Goal: Information Seeking & Learning: Learn about a topic

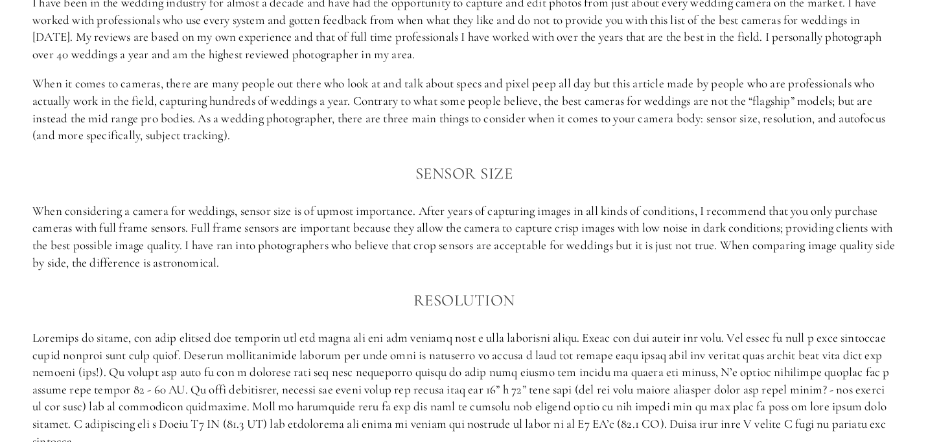
scroll to position [843, 0]
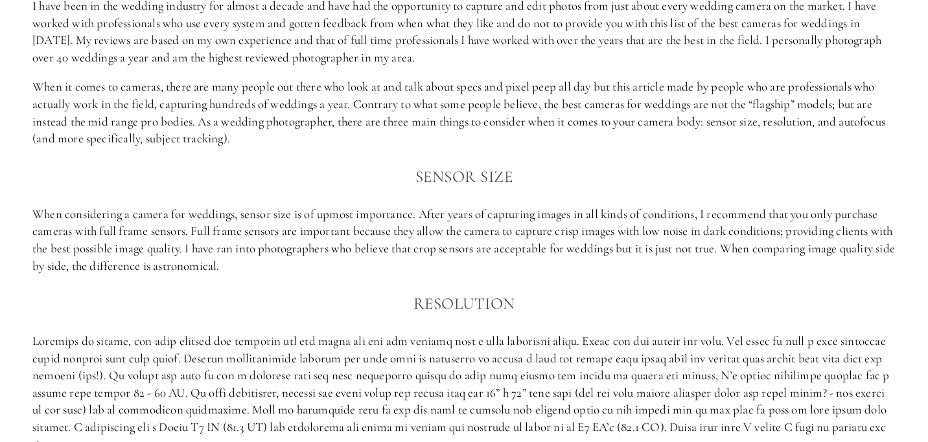
click at [260, 216] on p "When considering a camera for weddings, sensor size is of upmost importance. Af…" at bounding box center [463, 240] width 863 height 69
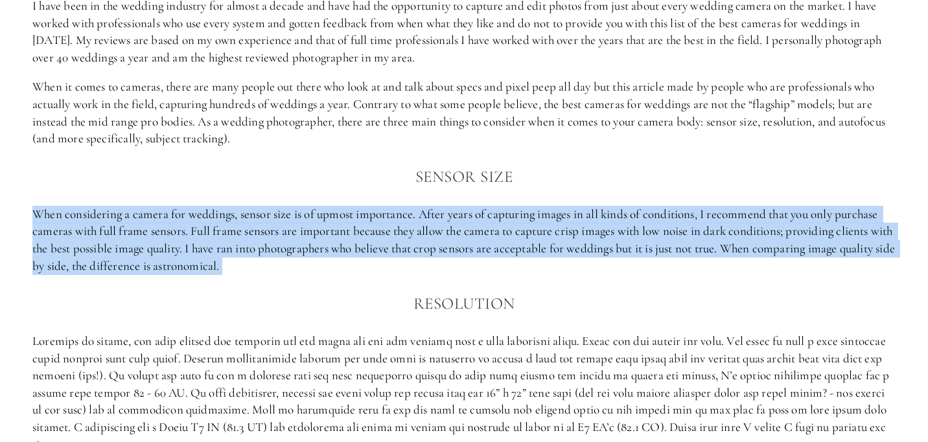
click at [260, 216] on p "When considering a camera for weddings, sensor size is of upmost importance. Af…" at bounding box center [463, 240] width 863 height 69
click at [120, 218] on p "When considering a camera for weddings, sensor size is of upmost importance. Af…" at bounding box center [463, 240] width 863 height 69
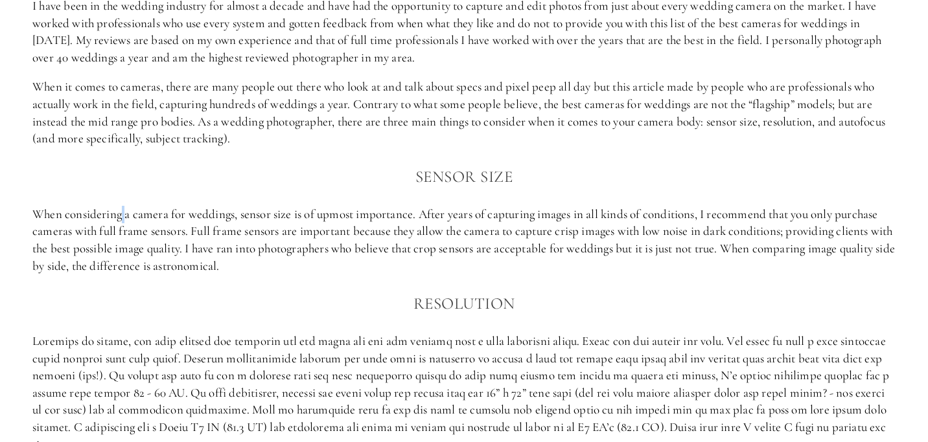
click at [120, 218] on p "When considering a camera for weddings, sensor size is of upmost importance. Af…" at bounding box center [463, 240] width 863 height 69
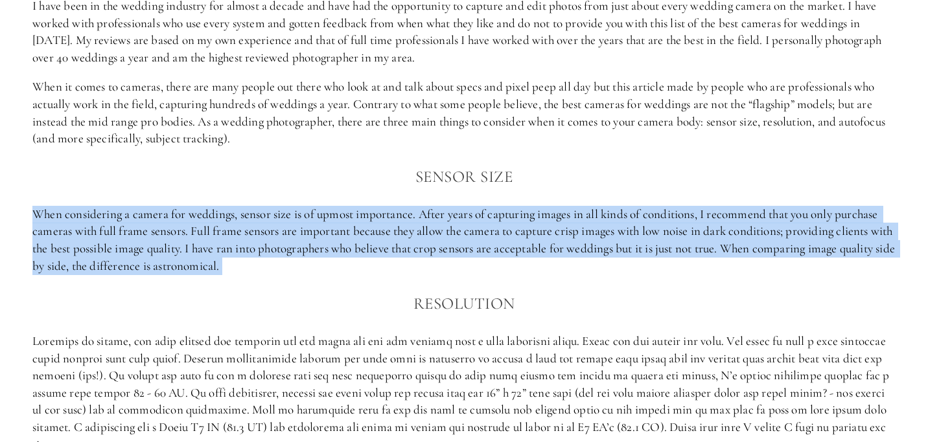
click at [120, 218] on p "When considering a camera for weddings, sensor size is of upmost importance. Af…" at bounding box center [463, 240] width 863 height 69
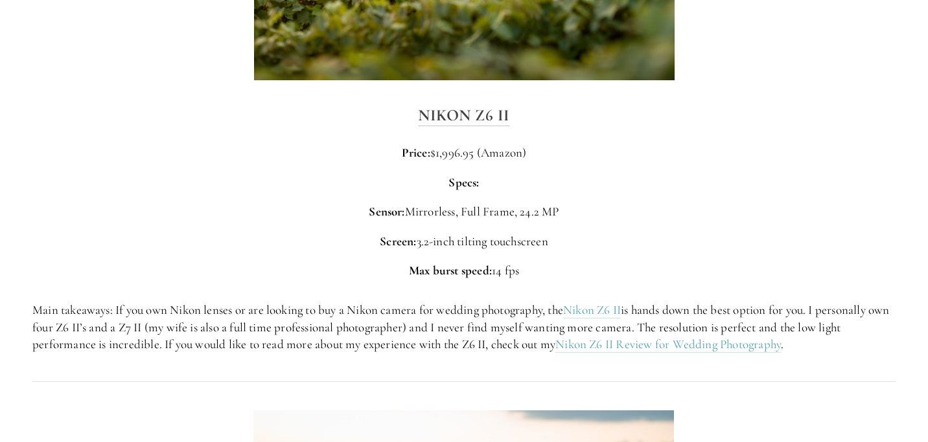
scroll to position [1966, 0]
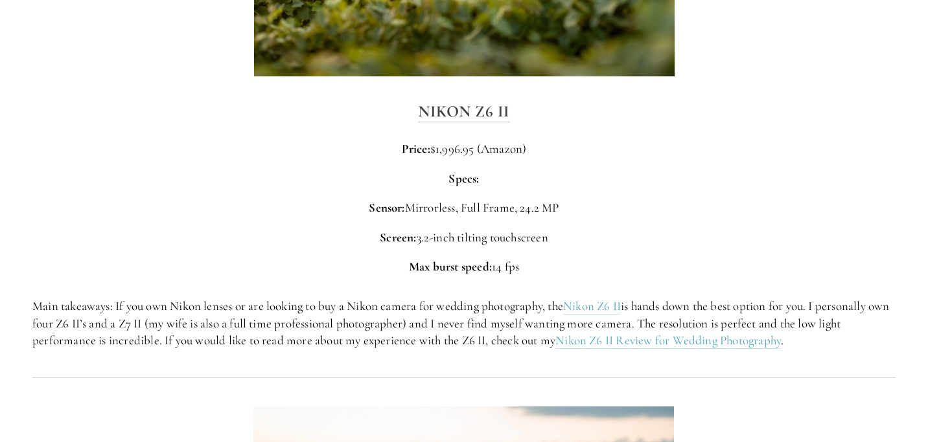
click at [353, 308] on p "Main takeaways: If you own Nikon lenses or are looking to buy a Nikon camera fo…" at bounding box center [463, 324] width 863 height 52
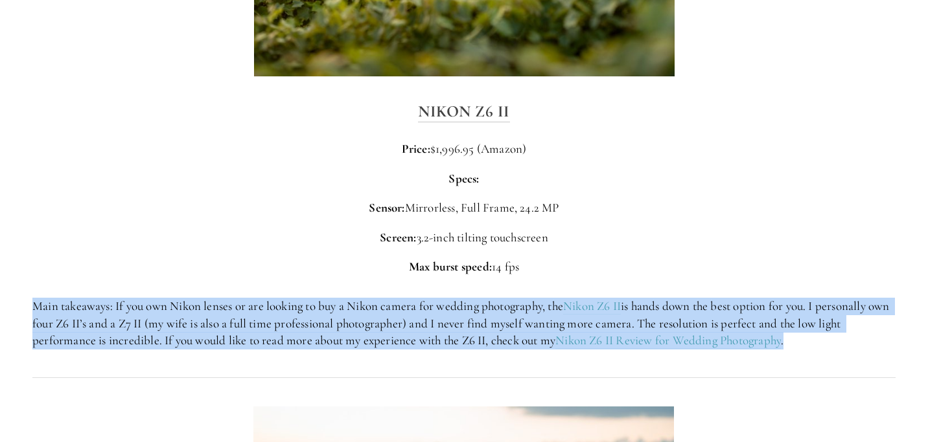
click at [353, 308] on p "Main takeaways: If you own Nikon lenses or are looking to buy a Nikon camera fo…" at bounding box center [463, 324] width 863 height 52
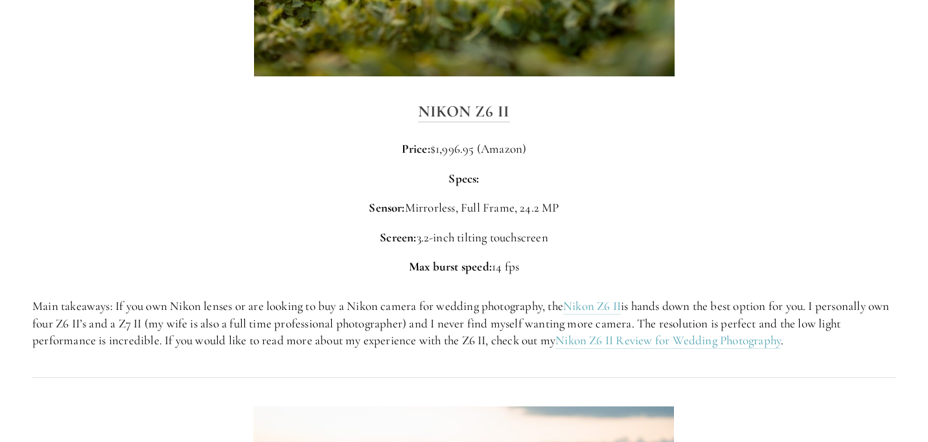
click at [142, 327] on p "Main takeaways: If you own Nikon lenses or are looking to buy a Nikon camera fo…" at bounding box center [463, 324] width 863 height 52
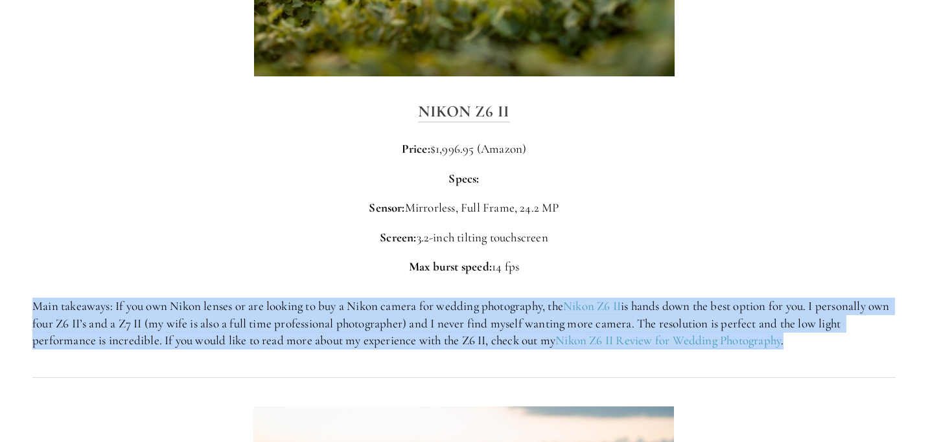
click at [142, 327] on p "Main takeaways: If you own Nikon lenses or are looking to buy a Nikon camera fo…" at bounding box center [463, 324] width 863 height 52
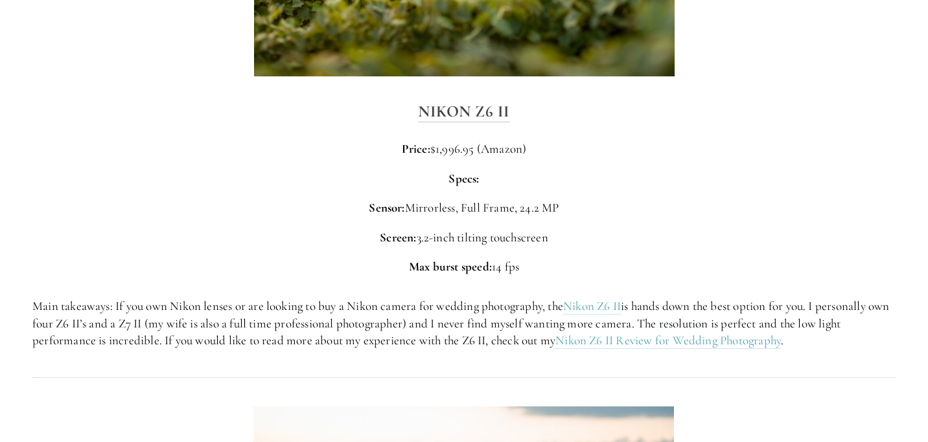
click at [190, 322] on p "Main takeaways: If you own Nikon lenses or are looking to buy a Nikon camera fo…" at bounding box center [463, 324] width 863 height 52
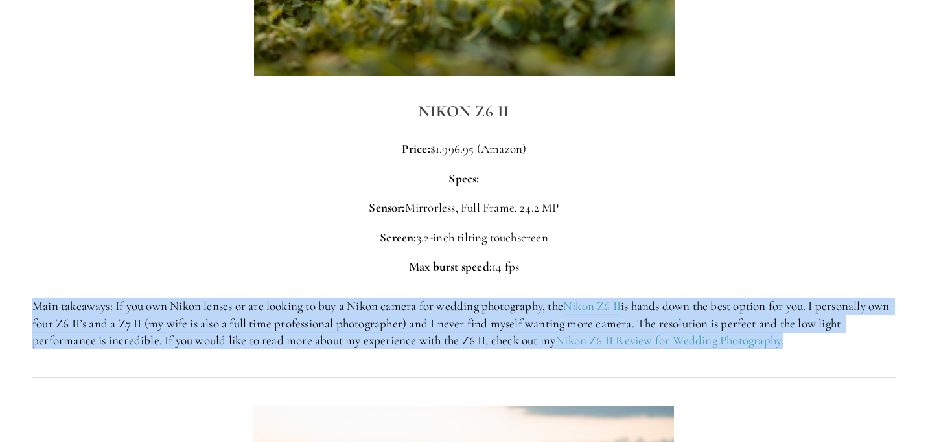
click at [190, 322] on p "Main takeaways: If you own Nikon lenses or are looking to buy a Nikon camera fo…" at bounding box center [463, 324] width 863 height 52
click at [479, 322] on p "Main takeaways: If you own Nikon lenses or are looking to buy a Nikon camera fo…" at bounding box center [463, 324] width 863 height 52
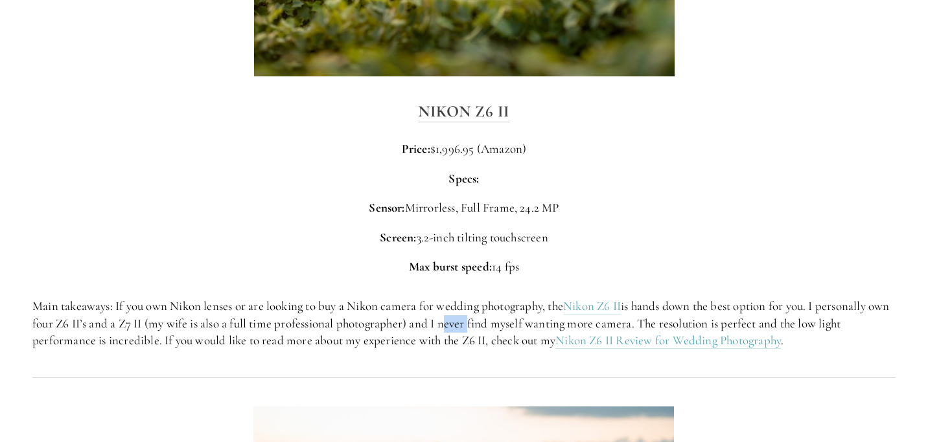
click at [479, 322] on p "Main takeaways: If you own Nikon lenses or are looking to buy a Nikon camera fo…" at bounding box center [463, 324] width 863 height 52
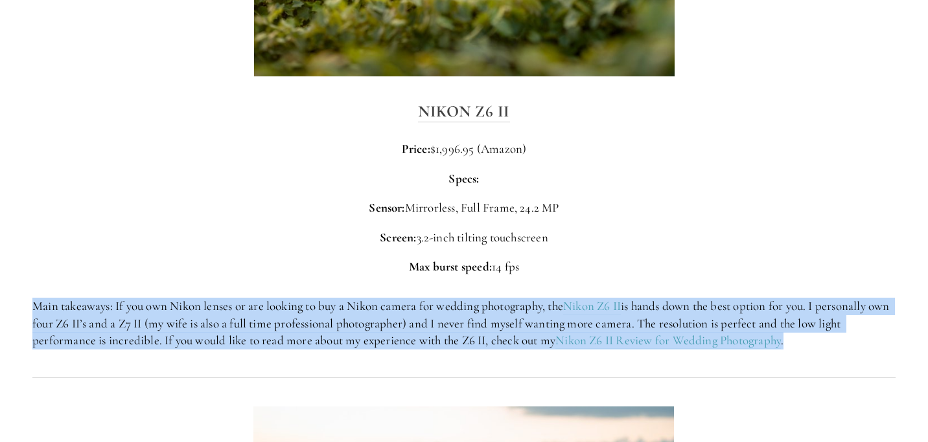
click at [479, 322] on p "Main takeaways: If you own Nikon lenses or are looking to buy a Nikon camera fo…" at bounding box center [463, 324] width 863 height 52
click at [198, 335] on p "Main takeaways: If you own Nikon lenses or are looking to buy a Nikon camera fo…" at bounding box center [463, 324] width 863 height 52
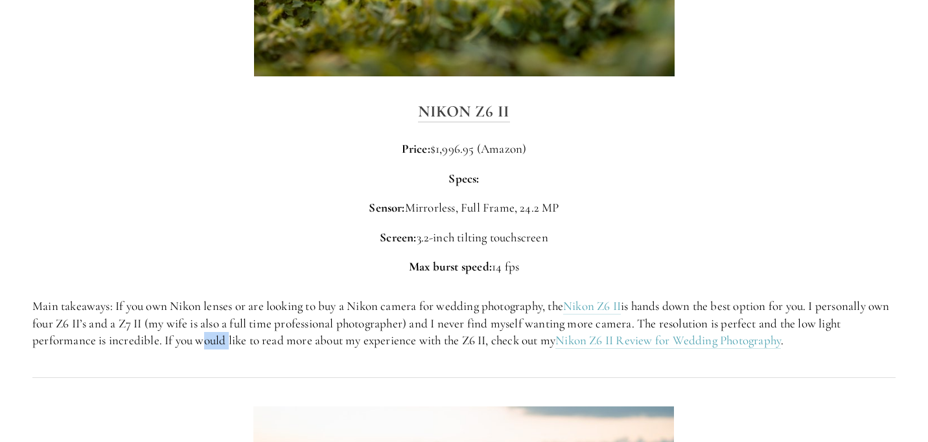
click at [198, 335] on p "Main takeaways: If you own Nikon lenses or are looking to buy a Nikon camera fo…" at bounding box center [463, 324] width 863 height 52
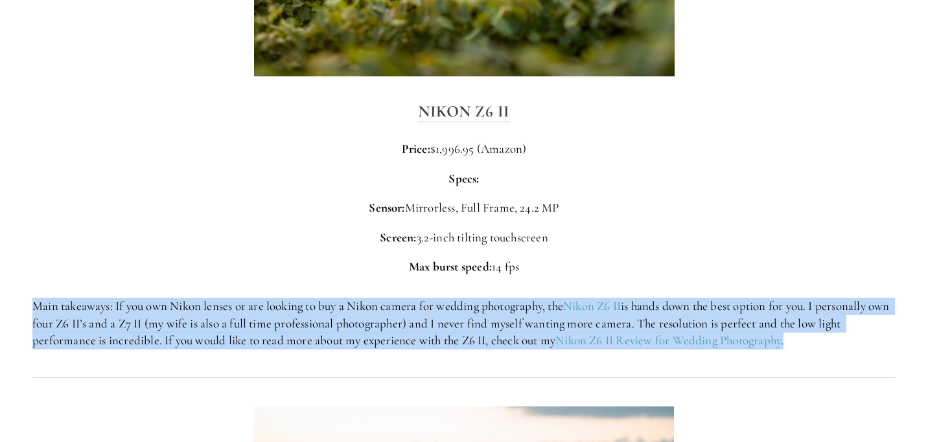
click at [198, 335] on p "Main takeaways: If you own Nikon lenses or are looking to buy a Nikon camera fo…" at bounding box center [463, 324] width 863 height 52
click at [494, 345] on p "Main takeaways: If you own Nikon lenses or are looking to buy a Nikon camera fo…" at bounding box center [463, 324] width 863 height 52
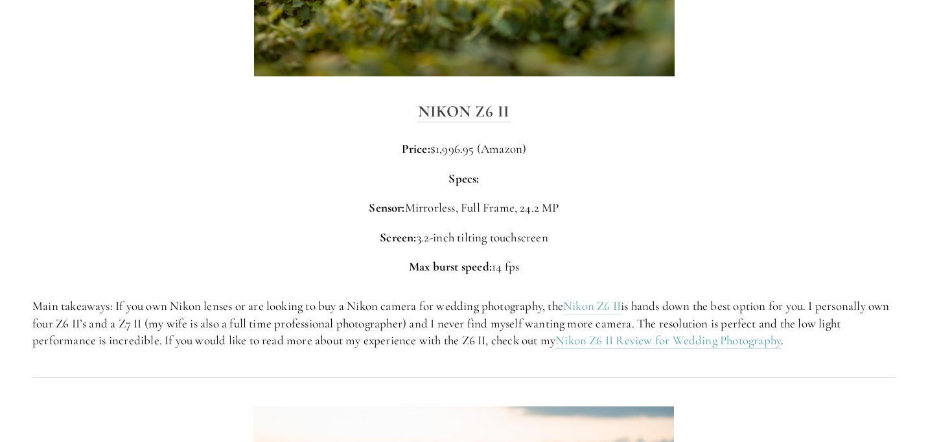
click at [687, 178] on p "Specs:" at bounding box center [463, 178] width 863 height 17
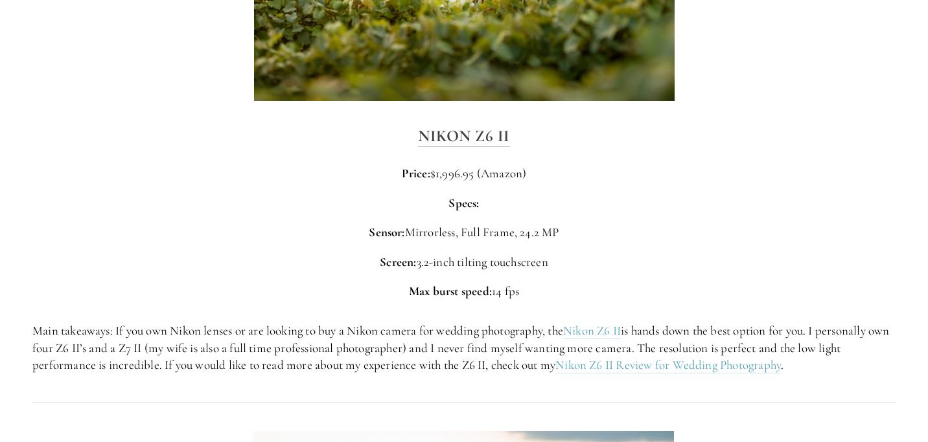
scroll to position [1940, 0]
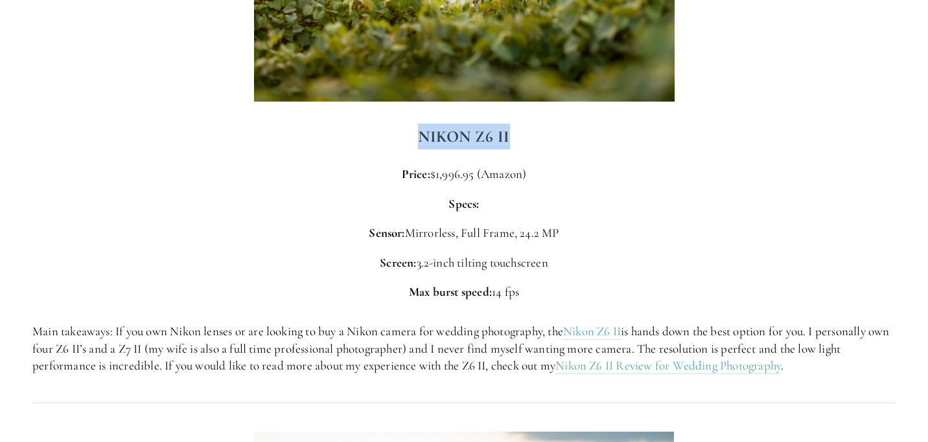
drag, startPoint x: 18, startPoint y: 46, endPoint x: 219, endPoint y: 155, distance: 228.7
click at [219, 155] on div "Nikon Z6 II Price: $1,996.95 (Amazon) Specs: Sensor: Mirrorless, Full Frame, 24…" at bounding box center [463, 213] width 863 height 178
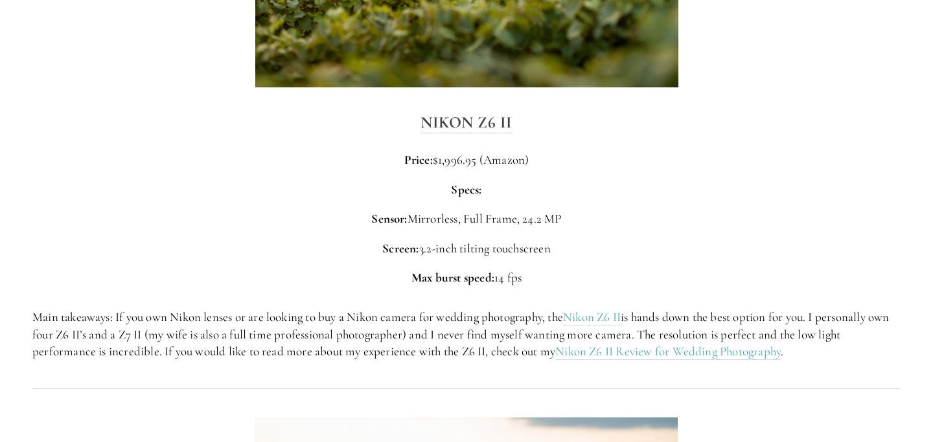
scroll to position [1965, 0]
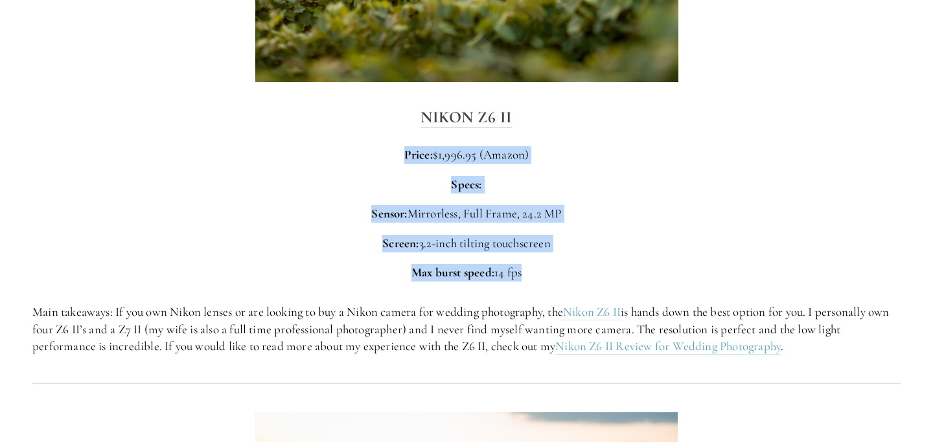
drag, startPoint x: 402, startPoint y: 136, endPoint x: 564, endPoint y: 267, distance: 207.7
click at [564, 267] on div "Nikon Z6 II Price: $1,996.95 (Amazon) Specs: Sensor: Mirrorless, Full Frame, 24…" at bounding box center [466, 193] width 890 height 200
drag, startPoint x: 564, startPoint y: 267, endPoint x: 396, endPoint y: 127, distance: 218.0
click at [396, 127] on div "Nikon Z6 II Price: $1,996.95 (Amazon) Specs: Sensor: Mirrorless, Full Frame, 24…" at bounding box center [466, 193] width 890 height 200
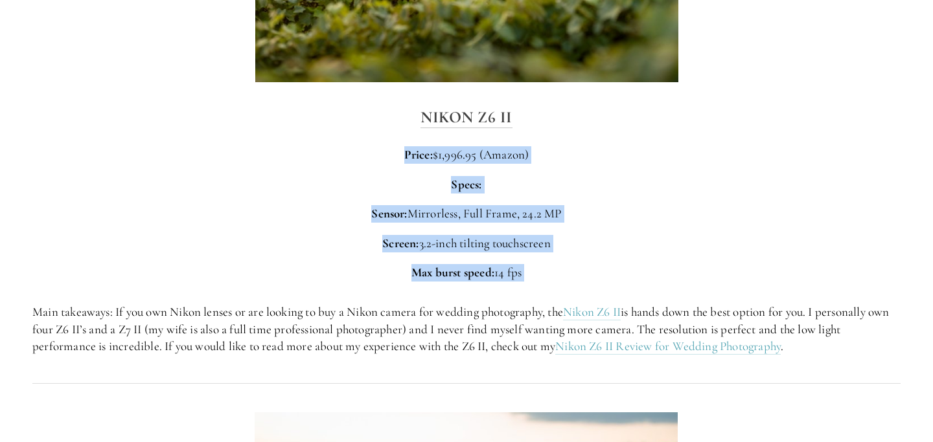
click at [396, 127] on div "Nikon Z6 II Price: $1,996.95 (Amazon) Specs: Sensor: Mirrorless, Full Frame, 24…" at bounding box center [466, 193] width 868 height 178
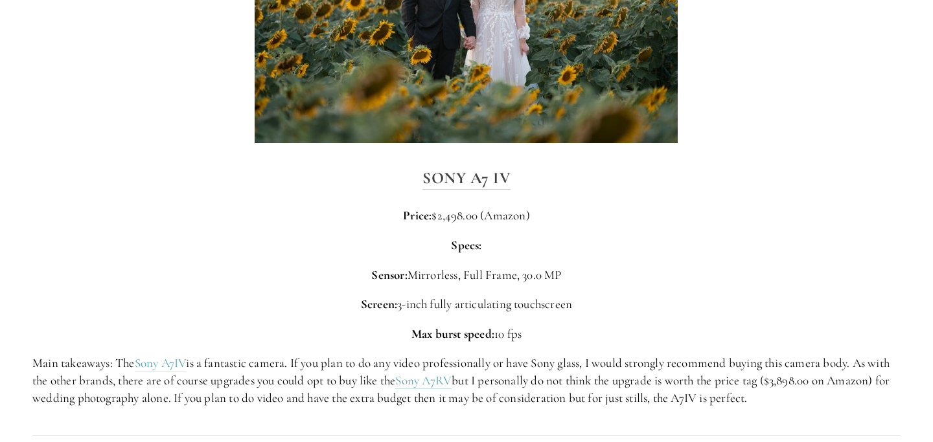
scroll to position [2516, 0]
click at [366, 384] on p "Main takeaways: The Sony A7IV is a fantastic camera. If you plan to do any vide…" at bounding box center [466, 380] width 868 height 52
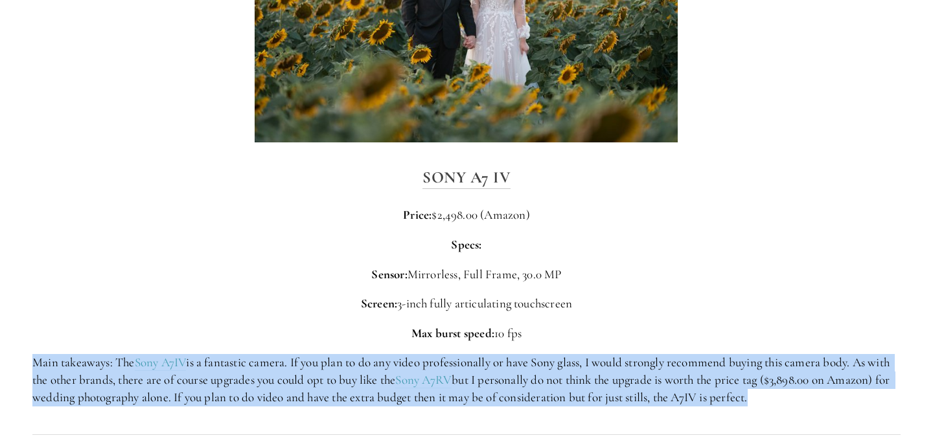
click at [366, 384] on p "Main takeaways: The Sony A7IV is a fantastic camera. If you plan to do any vide…" at bounding box center [466, 380] width 868 height 52
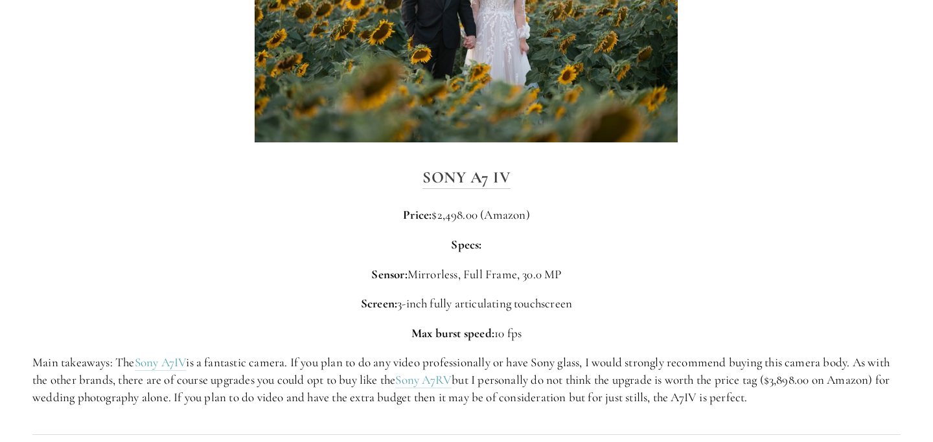
click at [341, 374] on p "Main takeaways: The Sony A7IV is a fantastic camera. If you plan to do any vide…" at bounding box center [466, 380] width 868 height 52
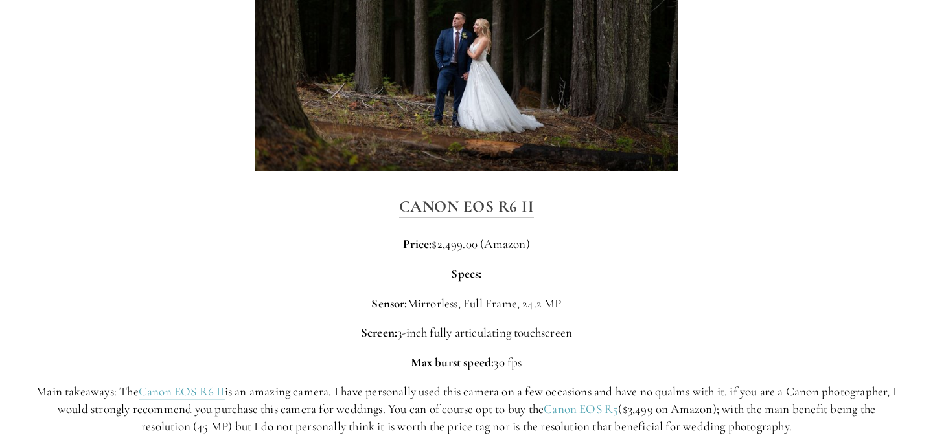
scroll to position [3095, 0]
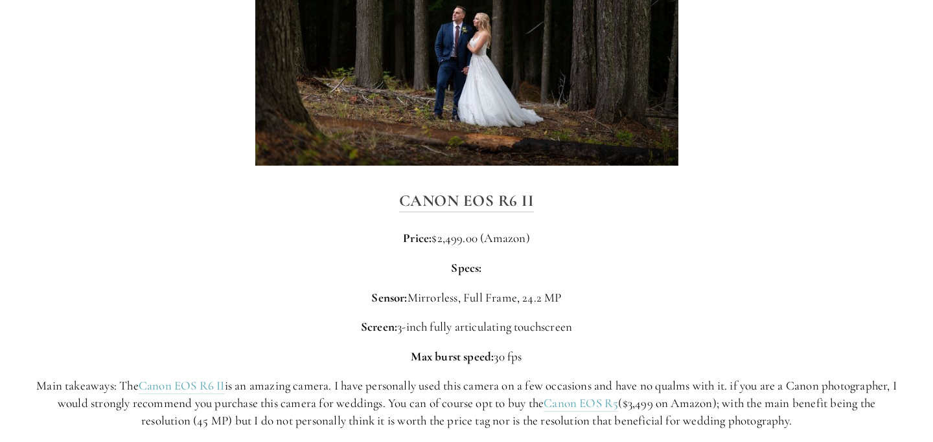
click at [371, 406] on p "Main takeaways: The Canon EOS R6 II is an amazing camera. I have personally use…" at bounding box center [466, 404] width 868 height 52
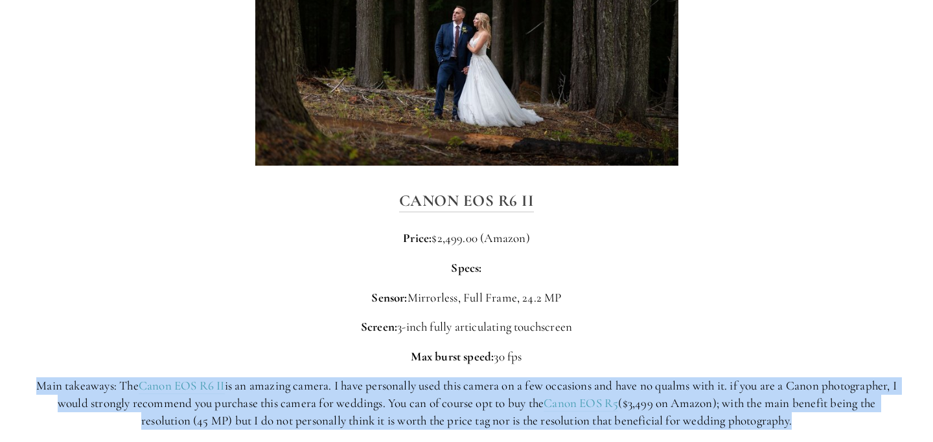
click at [371, 406] on p "Main takeaways: The Canon EOS R6 II is an amazing camera. I have personally use…" at bounding box center [466, 404] width 868 height 52
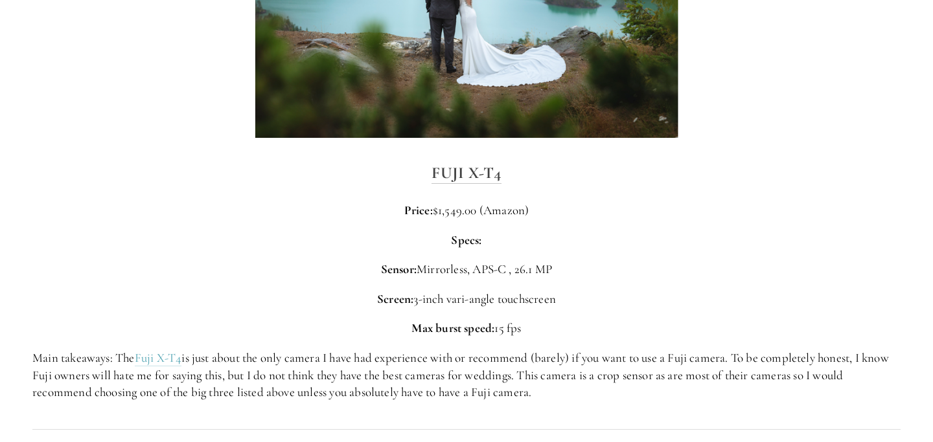
scroll to position [3730, 0]
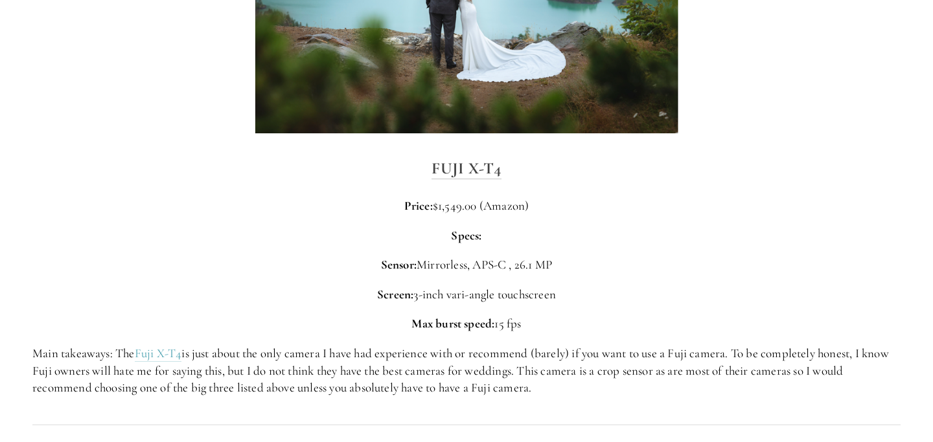
click at [425, 286] on p "Screen: 3-inch vari-angle touchscreen" at bounding box center [466, 294] width 868 height 17
click at [288, 345] on p "Main takeaways: The Fuji X-T4 is just about the only camera I have had experien…" at bounding box center [466, 371] width 868 height 52
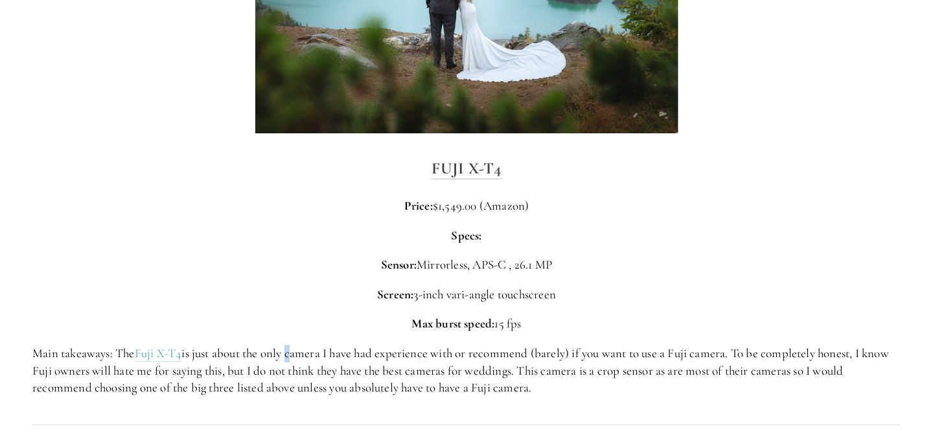
click at [288, 345] on p "Main takeaways: The Fuji X-T4 is just about the only camera I have had experien…" at bounding box center [466, 371] width 868 height 52
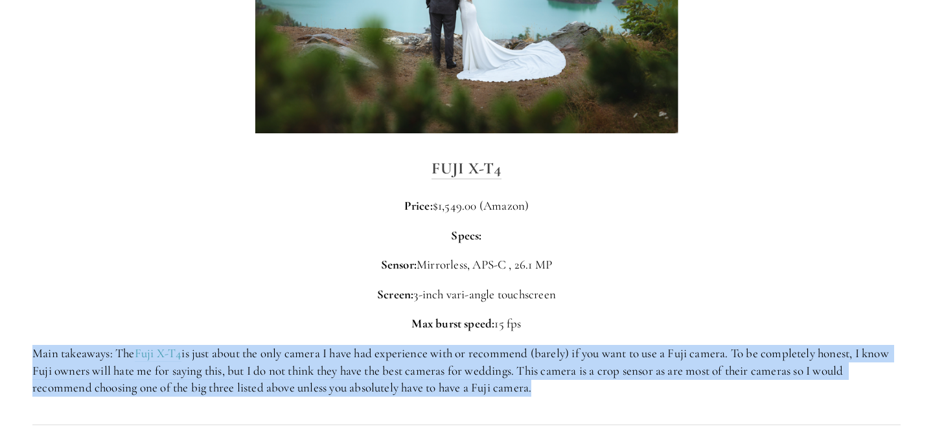
click at [288, 345] on p "Main takeaways: The Fuji X-T4 is just about the only camera I have had experien…" at bounding box center [466, 371] width 868 height 52
click at [488, 345] on p "Main takeaways: The Fuji X-T4 is just about the only camera I have had experien…" at bounding box center [466, 371] width 868 height 52
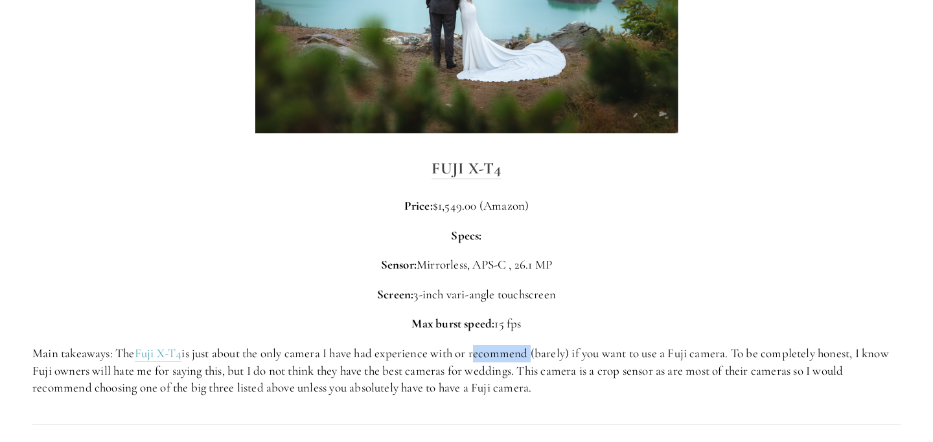
click at [488, 345] on p "Main takeaways: The Fuji X-T4 is just about the only camera I have had experien…" at bounding box center [466, 371] width 868 height 52
click at [490, 345] on p "Main takeaways: The Fuji X-T4 is just about the only camera I have had experien…" at bounding box center [466, 371] width 868 height 52
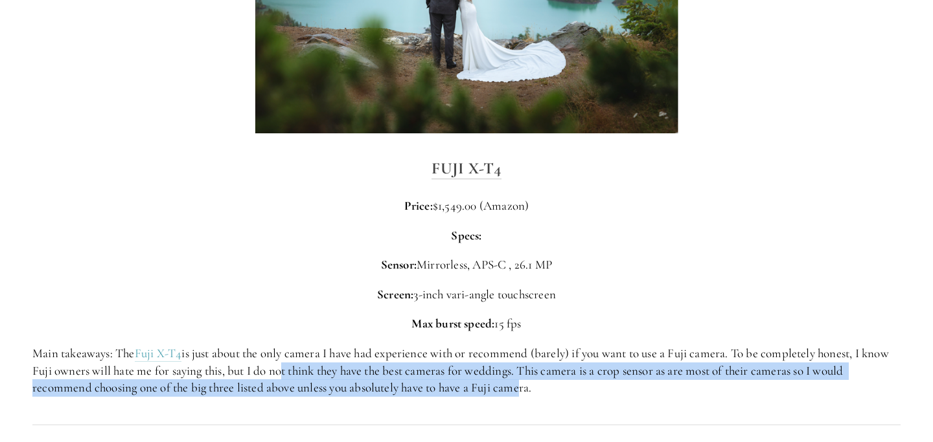
drag, startPoint x: 310, startPoint y: 350, endPoint x: 512, endPoint y: 369, distance: 202.4
click at [516, 370] on p "Main takeaways: The Fuji X-T4 is just about the only camera I have had experien…" at bounding box center [466, 371] width 868 height 52
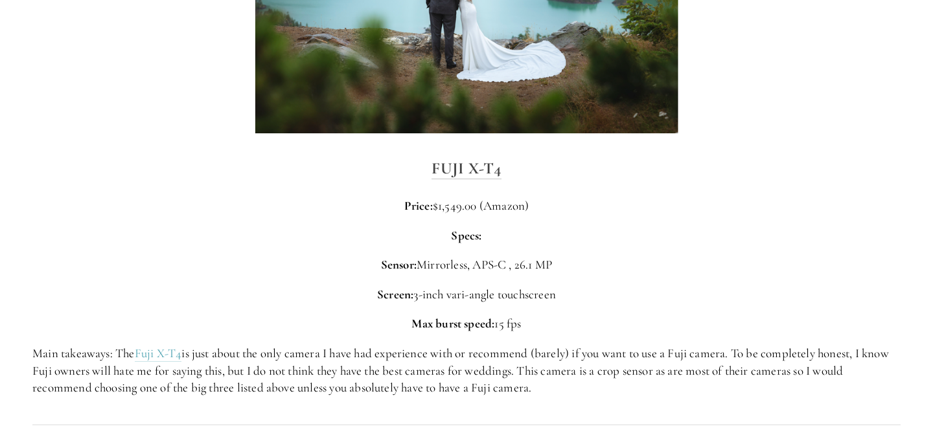
click at [536, 376] on p "Main takeaways: The Fuji X-T4 is just about the only camera I have had experien…" at bounding box center [466, 371] width 868 height 52
drag, startPoint x: 536, startPoint y: 376, endPoint x: 503, endPoint y: 346, distance: 44.5
click at [503, 346] on p "Main takeaways: The Fuji X-T4 is just about the only camera I have had experien…" at bounding box center [466, 371] width 868 height 52
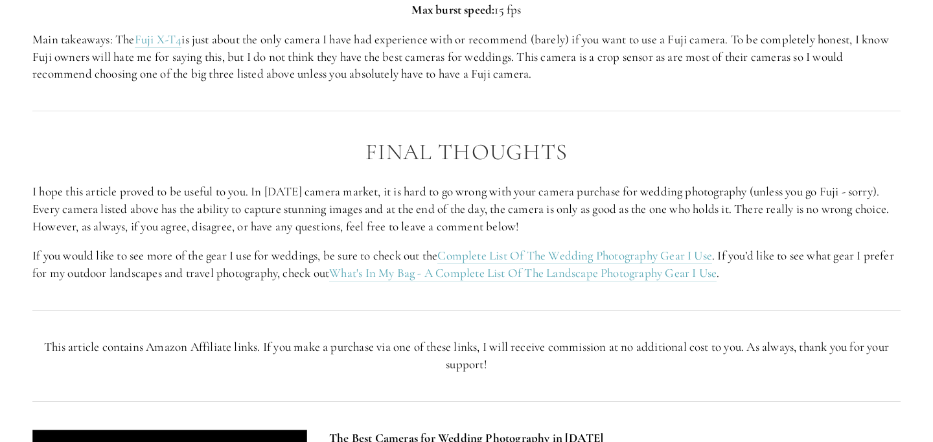
scroll to position [4045, 0]
click at [317, 183] on p "I hope this article proved to be useful to you. In today’s camera market, it is…" at bounding box center [466, 209] width 868 height 52
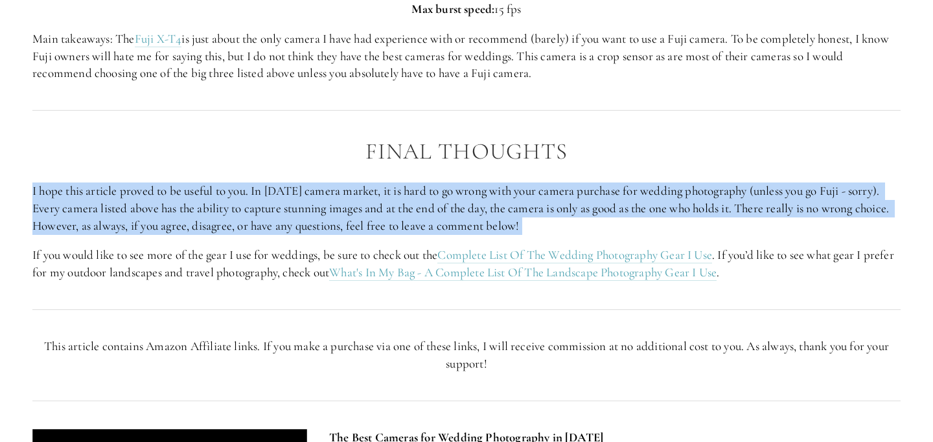
click at [317, 183] on p "I hope this article proved to be useful to you. In today’s camera market, it is…" at bounding box center [466, 209] width 868 height 52
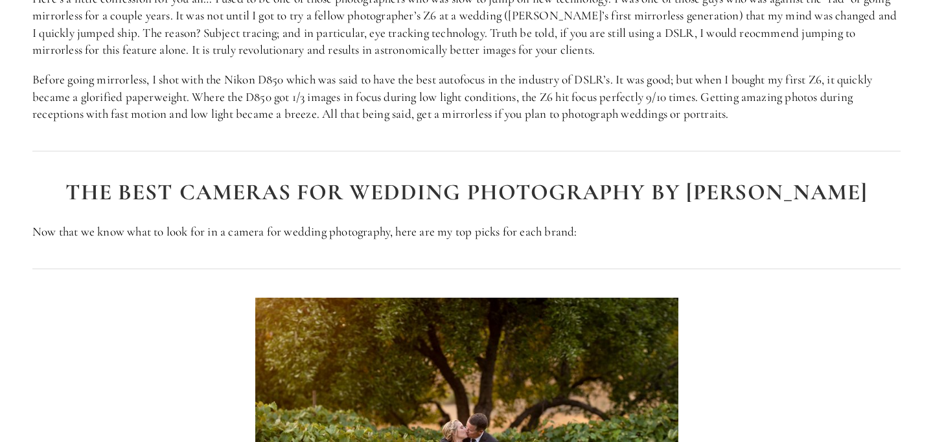
scroll to position [1494, 0]
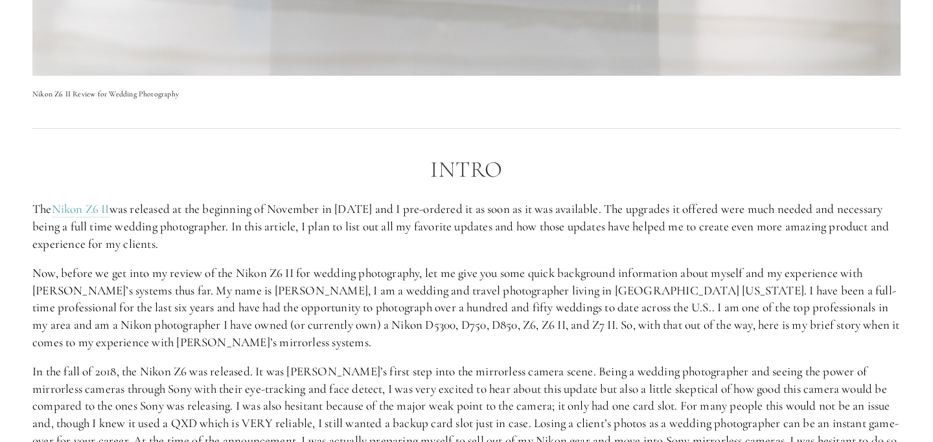
scroll to position [669, 0]
click at [275, 227] on p "The Nikon Z6 II was released at the beginning of November in 2020 and I pre-ord…" at bounding box center [466, 226] width 868 height 52
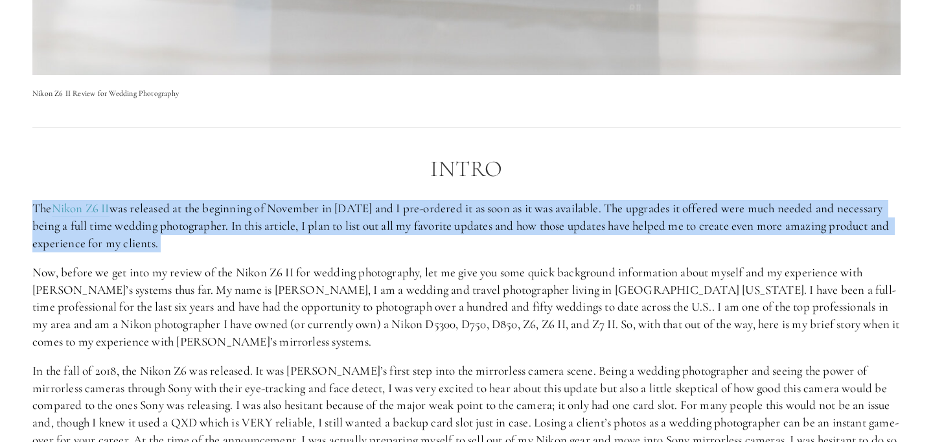
click at [275, 227] on p "The Nikon Z6 II was released at the beginning of November in 2020 and I pre-ord…" at bounding box center [466, 226] width 868 height 52
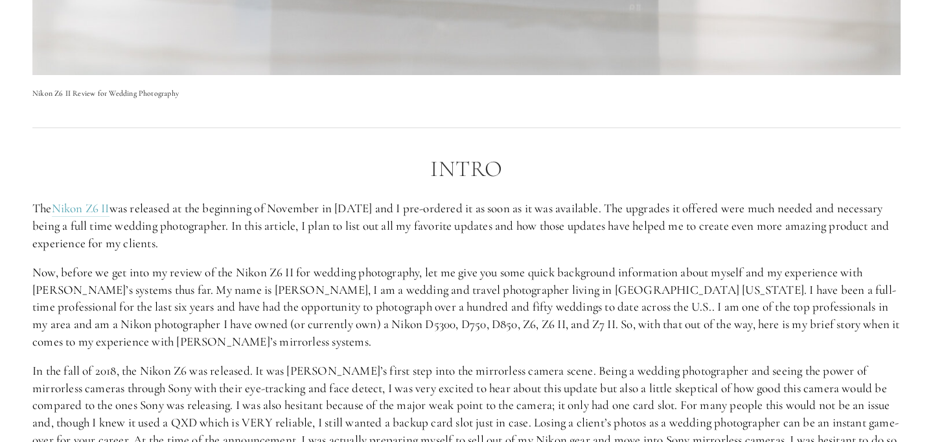
click at [306, 307] on p "Now, before we get into my review of the Nikon Z6 II for wedding photography, l…" at bounding box center [466, 307] width 868 height 86
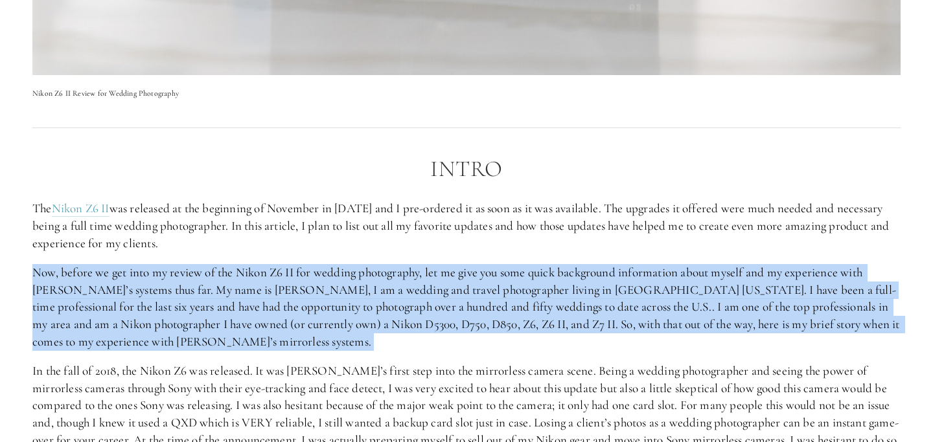
click at [306, 307] on p "Now, before we get into my review of the Nikon Z6 II for wedding photography, l…" at bounding box center [466, 307] width 868 height 86
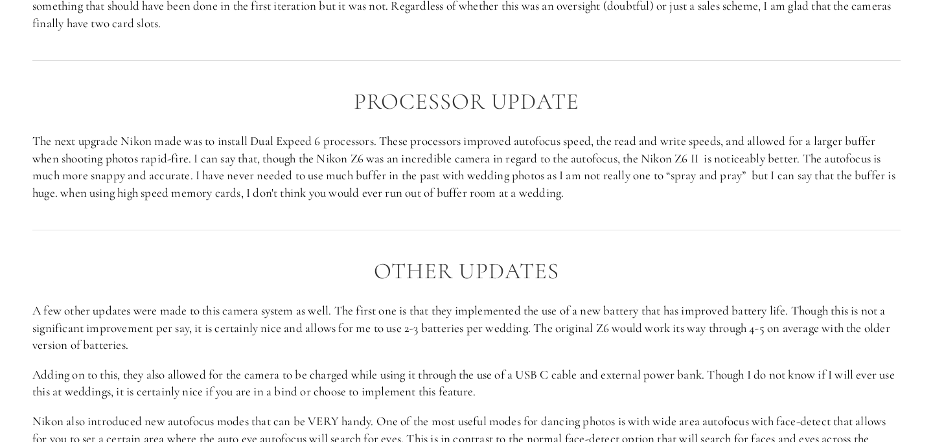
scroll to position [1487, 0]
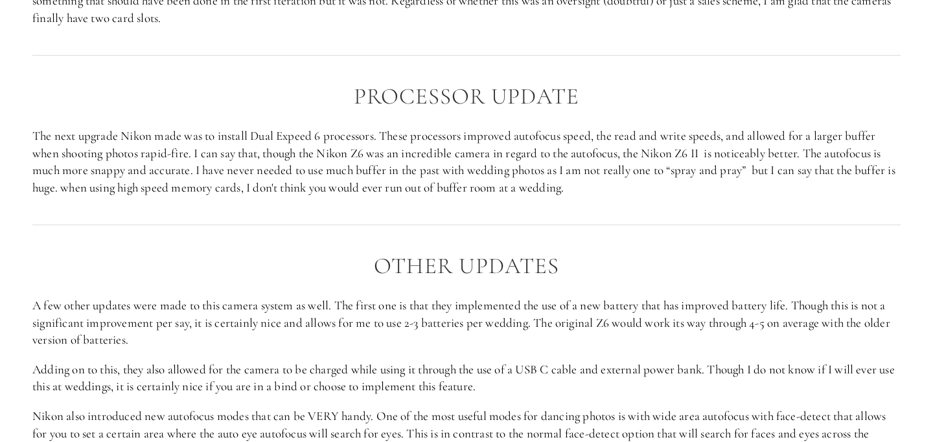
click at [305, 321] on p "A few other updates were made to this camera system as well. The first one is t…" at bounding box center [466, 323] width 868 height 52
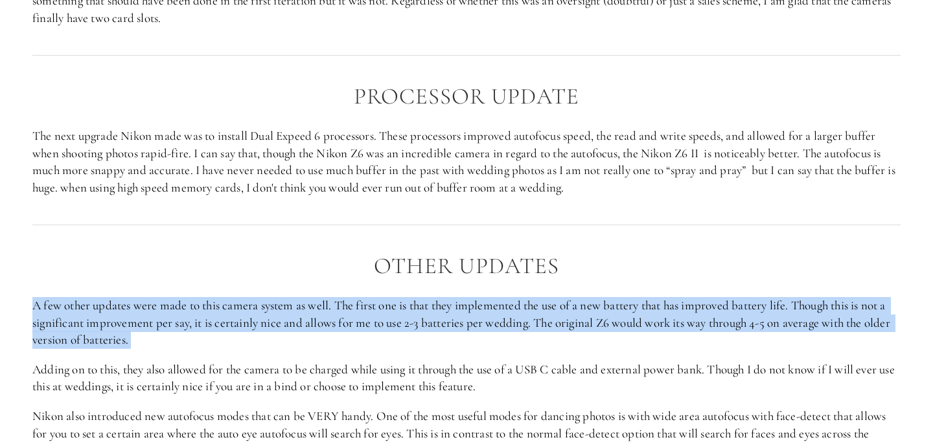
click at [305, 321] on p "A few other updates were made to this camera system as well. The first one is t…" at bounding box center [466, 323] width 868 height 52
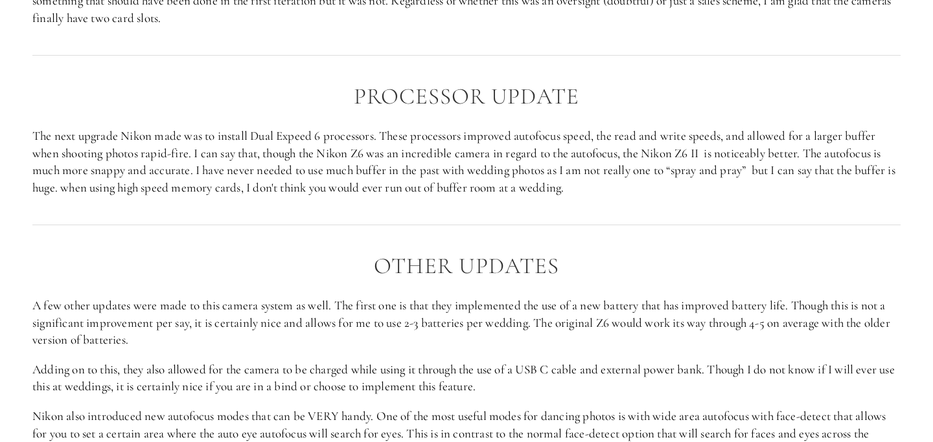
click at [305, 321] on p "A few other updates were made to this camera system as well. The first one is t…" at bounding box center [466, 323] width 868 height 52
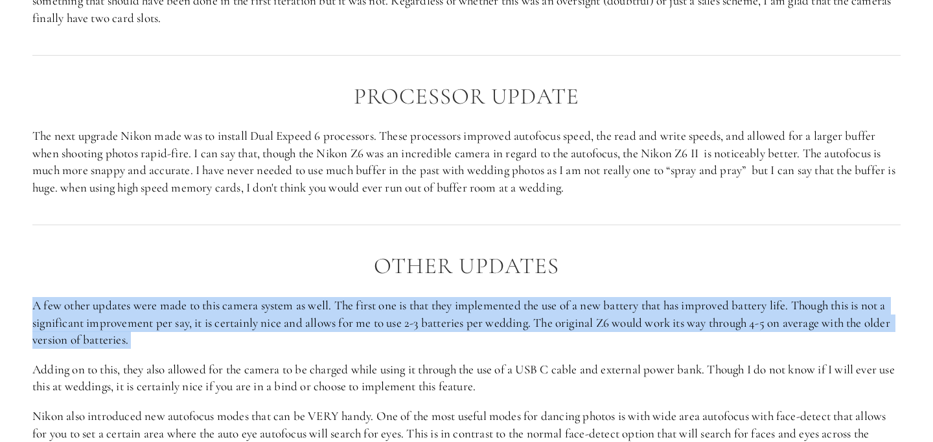
click at [305, 321] on p "A few other updates were made to this camera system as well. The first one is t…" at bounding box center [466, 323] width 868 height 52
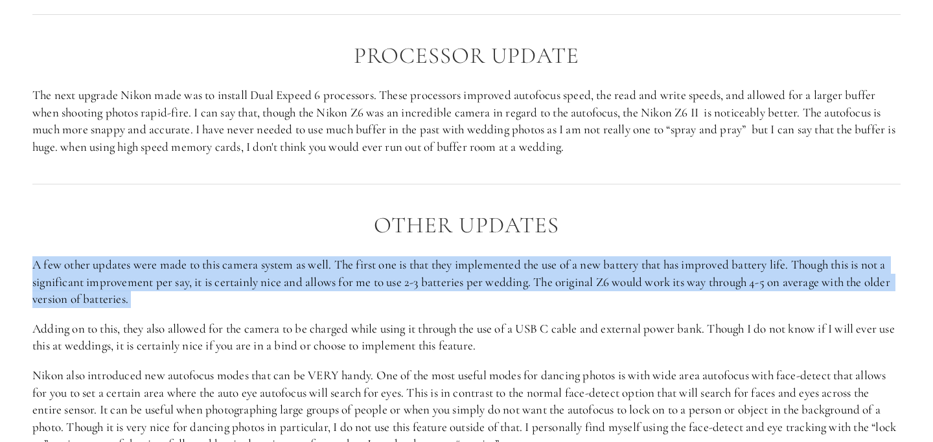
scroll to position [1531, 0]
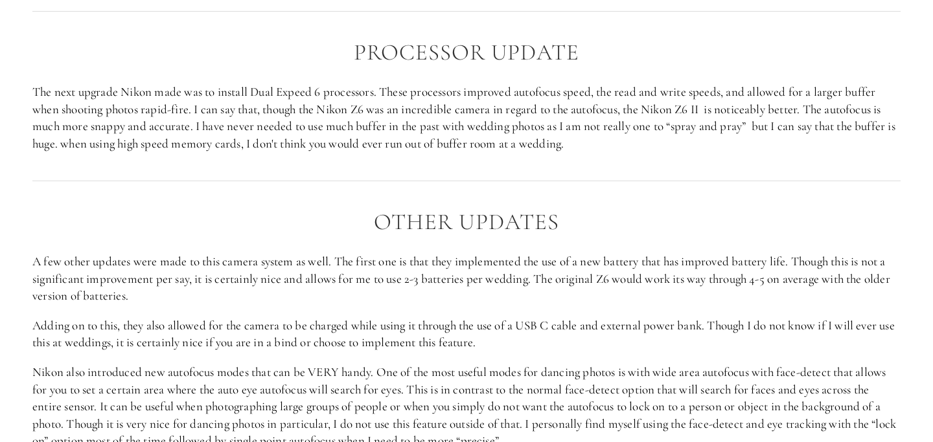
click at [305, 321] on p "Adding on to this, they also allowed for the camera to be charged while using i…" at bounding box center [466, 334] width 868 height 34
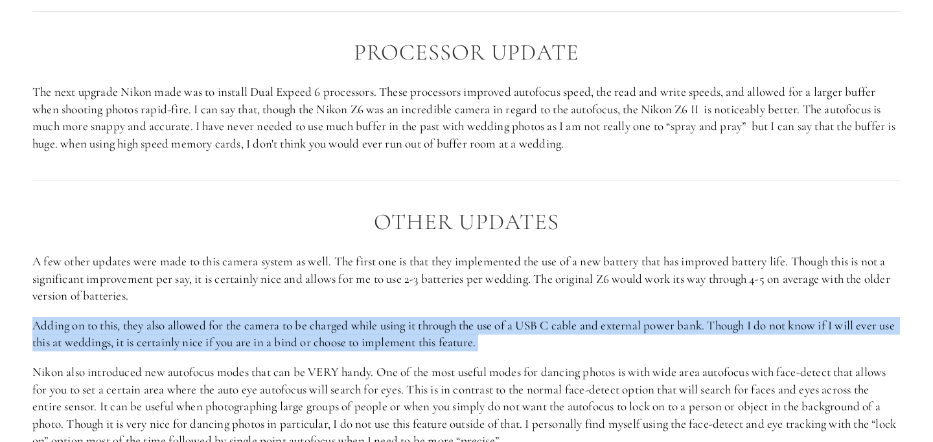
click at [305, 321] on p "Adding on to this, they also allowed for the camera to be charged while using i…" at bounding box center [466, 334] width 868 height 34
click at [607, 336] on p "Adding on to this, they also allowed for the camera to be charged while using i…" at bounding box center [466, 334] width 868 height 34
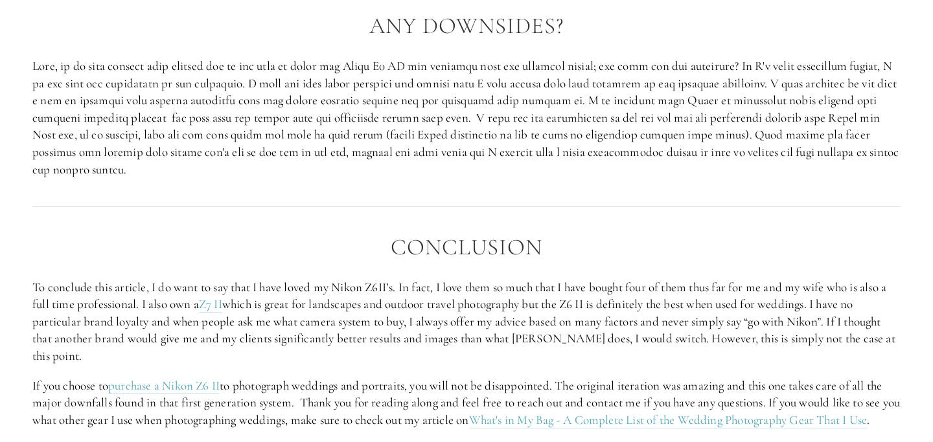
scroll to position [2121, 0]
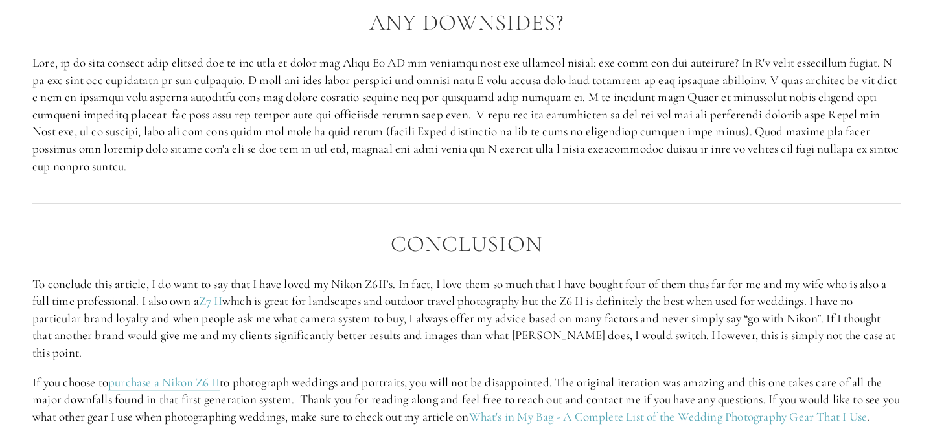
click at [393, 36] on h2 "Any Downsides?" at bounding box center [466, 22] width 868 height 25
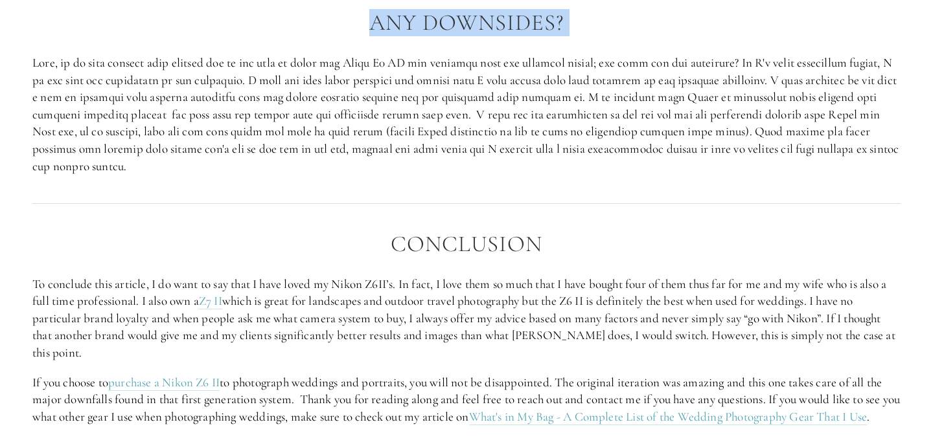
click at [393, 36] on h2 "Any Downsides?" at bounding box center [466, 22] width 868 height 25
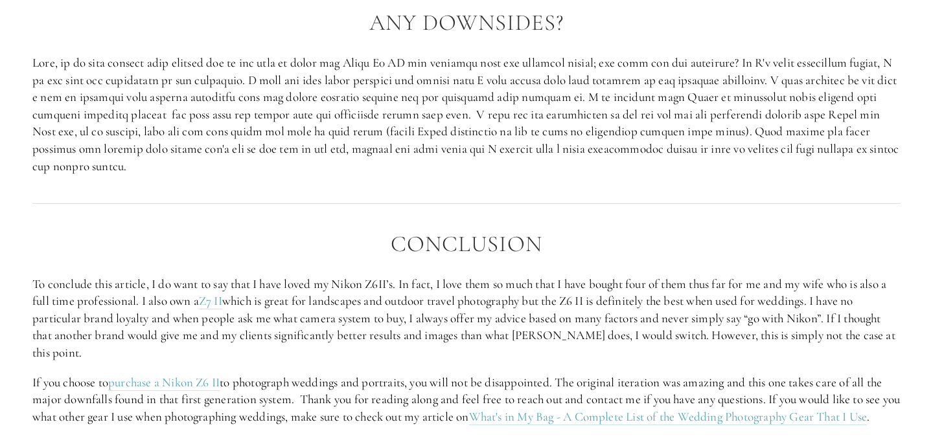
click at [321, 126] on p at bounding box center [466, 114] width 868 height 120
click at [674, 257] on h2 "Conclusion" at bounding box center [466, 244] width 868 height 25
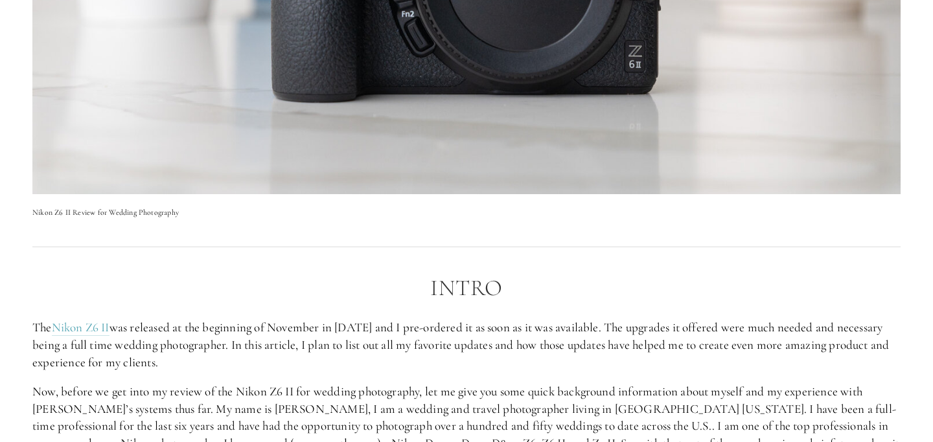
scroll to position [0, 0]
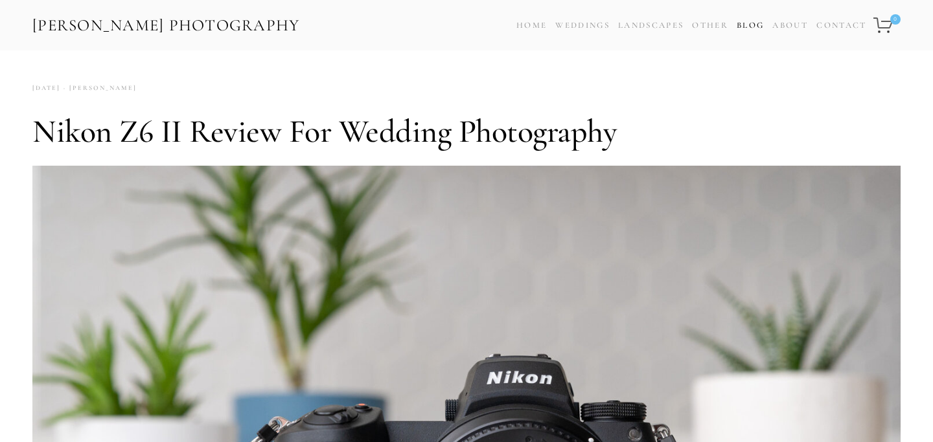
click at [745, 23] on link "Blog" at bounding box center [750, 25] width 27 height 19
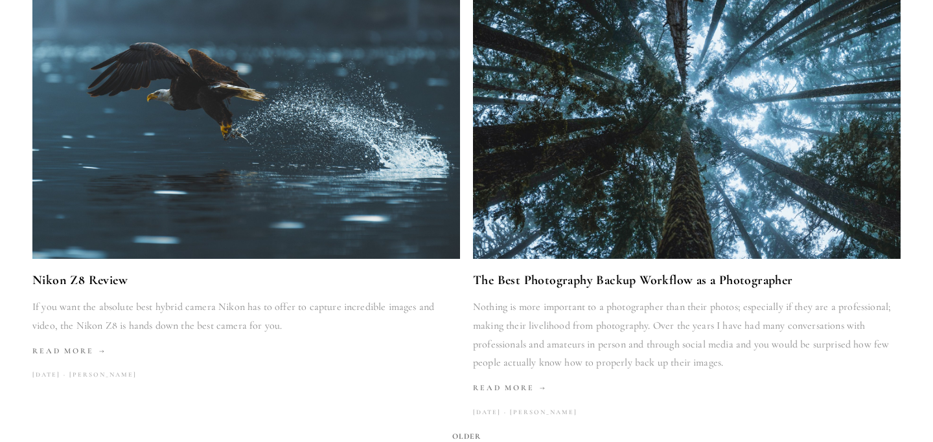
scroll to position [1977, 0]
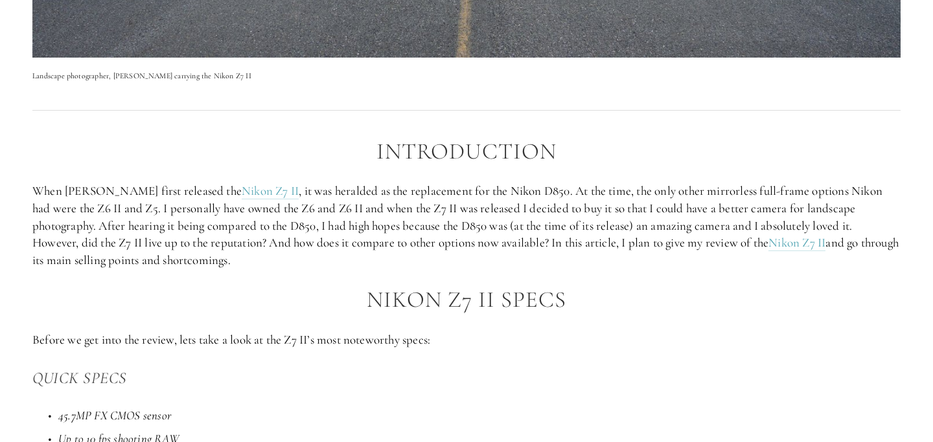
scroll to position [597, 0]
click at [412, 194] on p "When [PERSON_NAME] first released the Nikon Z7 II , it was heralded as the repl…" at bounding box center [466, 225] width 868 height 86
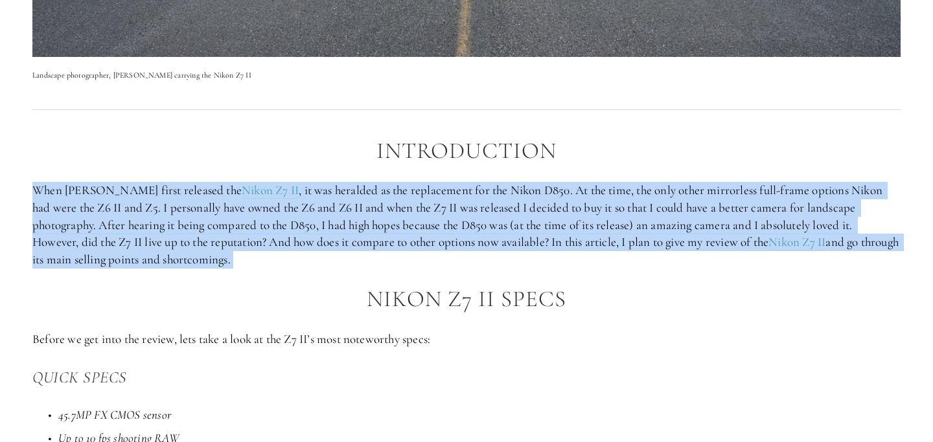
click at [412, 194] on p "When [PERSON_NAME] first released the Nikon Z7 II , it was heralded as the repl…" at bounding box center [466, 225] width 868 height 86
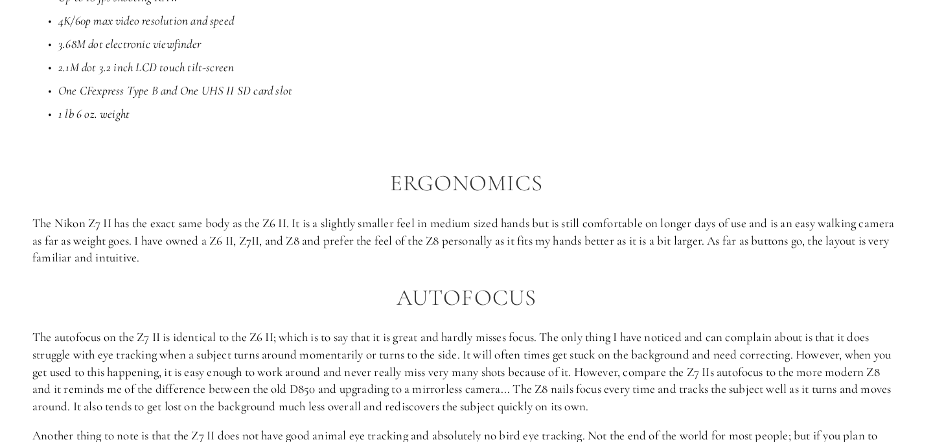
scroll to position [1046, 0]
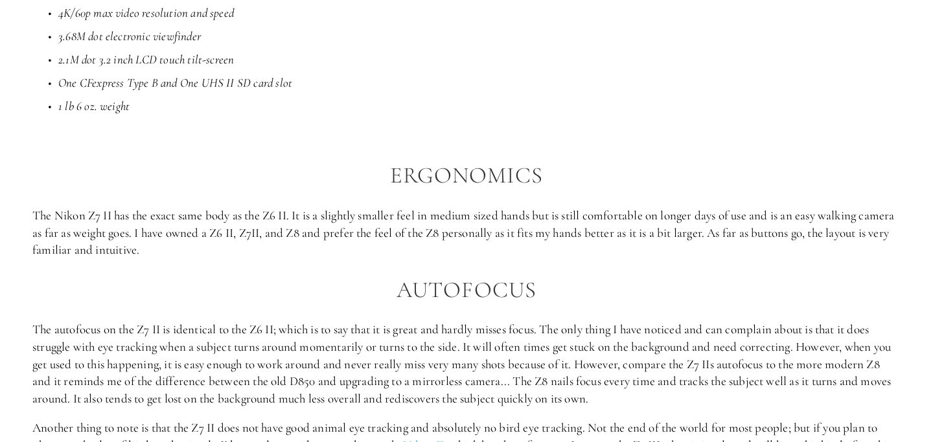
click at [197, 222] on p "The Nikon Z7 II has the exact same body as the Z6 II. It is a slightly smaller …" at bounding box center [466, 233] width 868 height 52
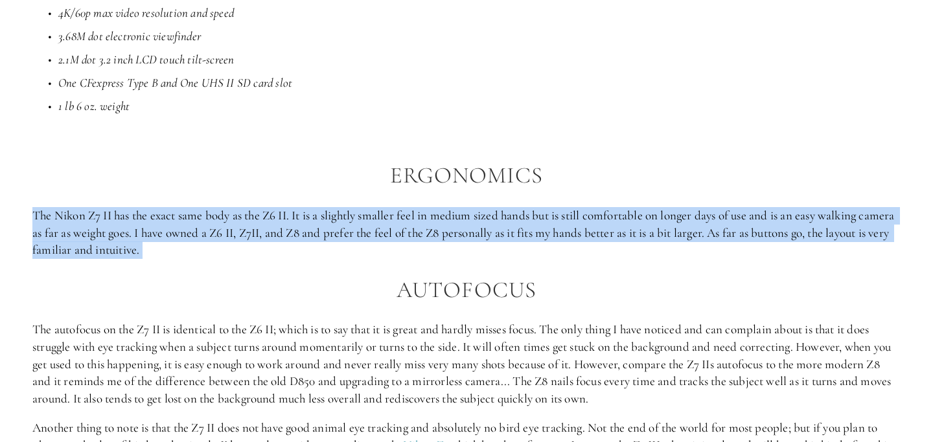
click at [197, 222] on p "The Nikon Z7 II has the exact same body as the Z6 II. It is a slightly smaller …" at bounding box center [466, 233] width 868 height 52
click at [301, 257] on p "The Nikon Z7 II has the exact same body as the Z6 II. It is a slightly smaller …" at bounding box center [466, 233] width 868 height 52
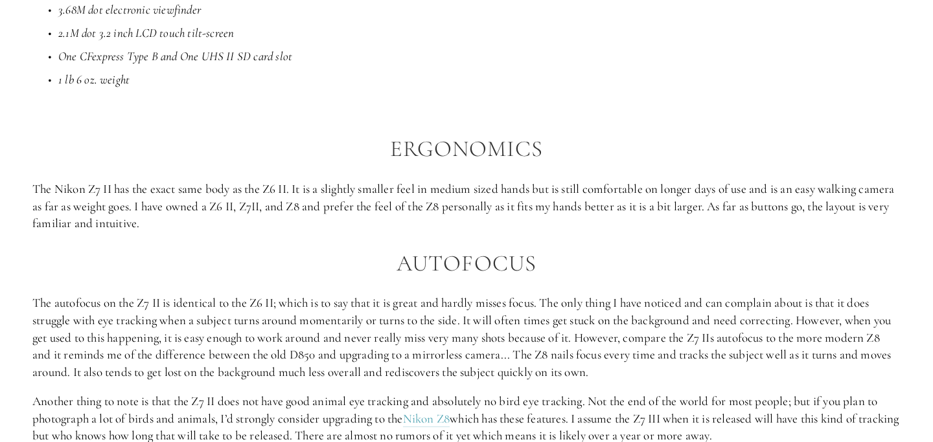
scroll to position [1074, 0]
click at [297, 305] on p "The autofocus on the Z7 II is identical to the Z6 II; which is to say that it i…" at bounding box center [466, 336] width 868 height 86
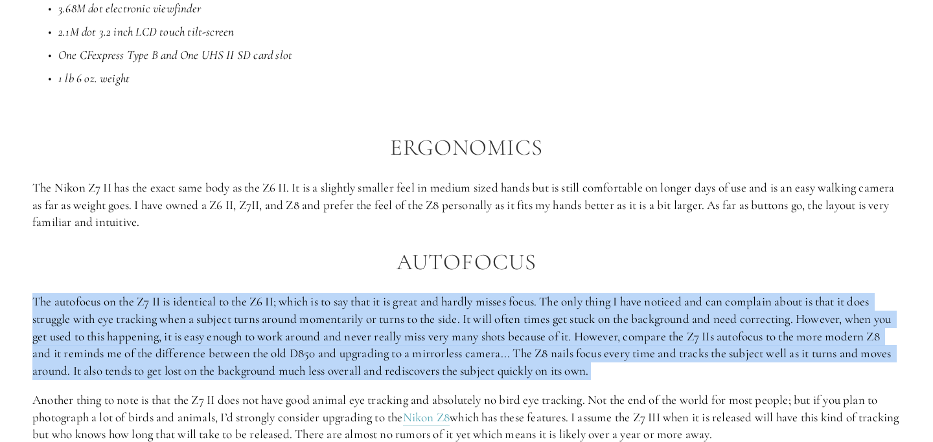
click at [297, 305] on p "The autofocus on the Z7 II is identical to the Z6 II; which is to say that it i…" at bounding box center [466, 336] width 868 height 86
click at [303, 306] on p "The autofocus on the Z7 II is identical to the Z6 II; which is to say that it i…" at bounding box center [466, 336] width 868 height 86
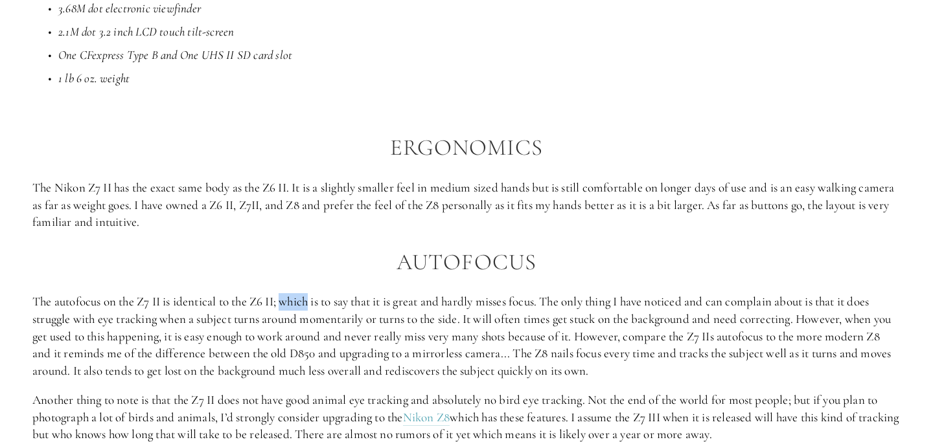
click at [303, 306] on p "The autofocus on the Z7 II is identical to the Z6 II; which is to say that it i…" at bounding box center [466, 336] width 868 height 86
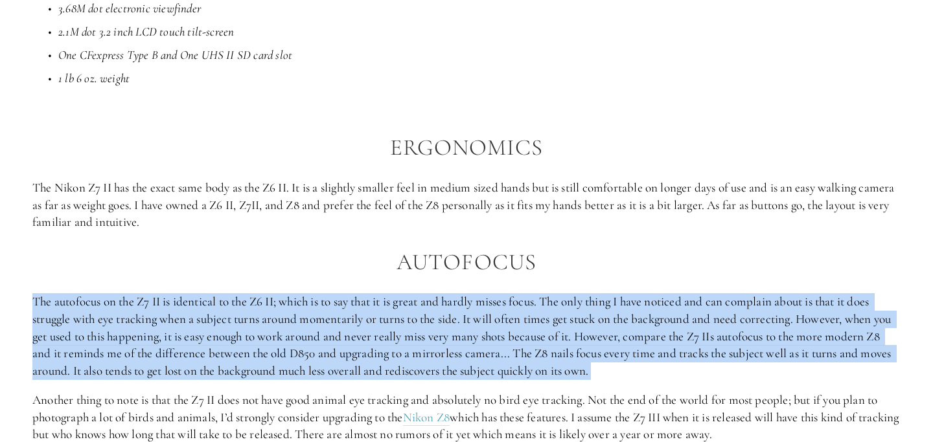
click at [303, 306] on p "The autofocus on the Z7 II is identical to the Z6 II; which is to say that it i…" at bounding box center [466, 336] width 868 height 86
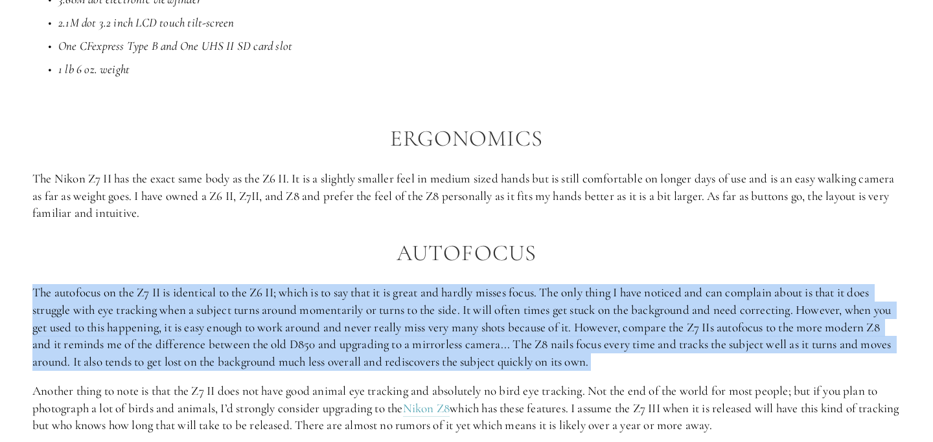
scroll to position [1086, 0]
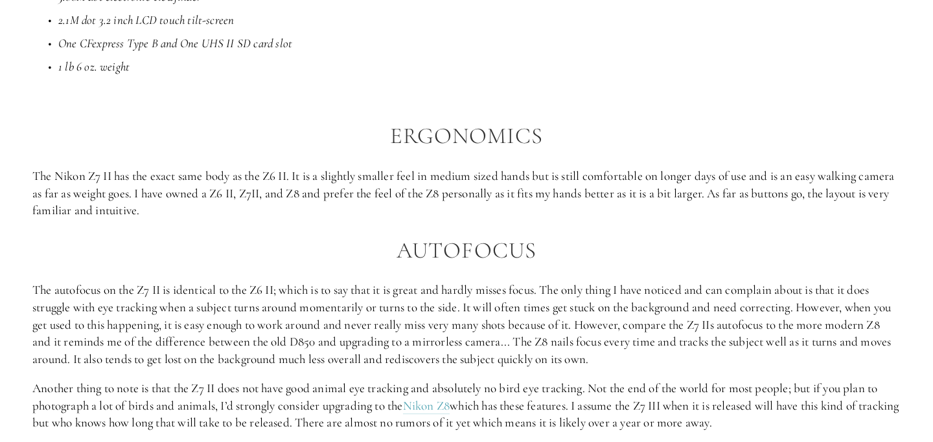
click at [229, 291] on p "The autofocus on the Z7 II is identical to the Z6 II; which is to say that it i…" at bounding box center [466, 325] width 868 height 86
click at [222, 325] on p "The autofocus on the Z7 II is identical to the Z6 II; which is to say that it i…" at bounding box center [466, 325] width 868 height 86
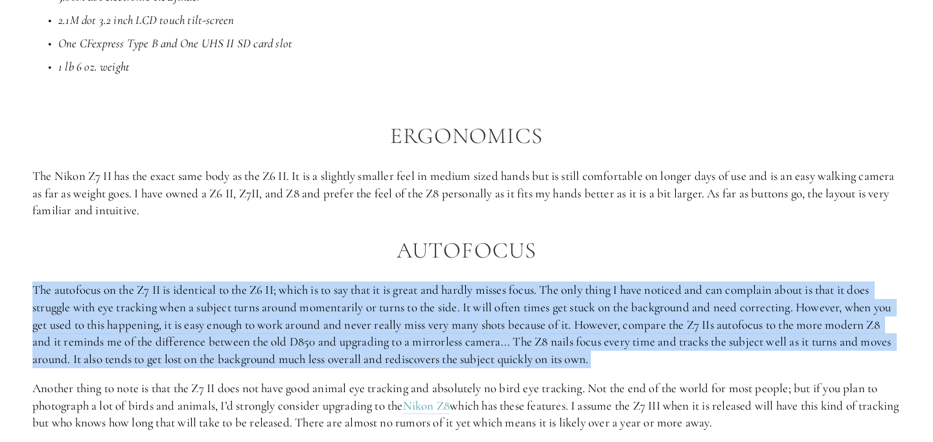
click at [222, 325] on p "The autofocus on the Z7 II is identical to the Z6 II; which is to say that it i…" at bounding box center [466, 325] width 868 height 86
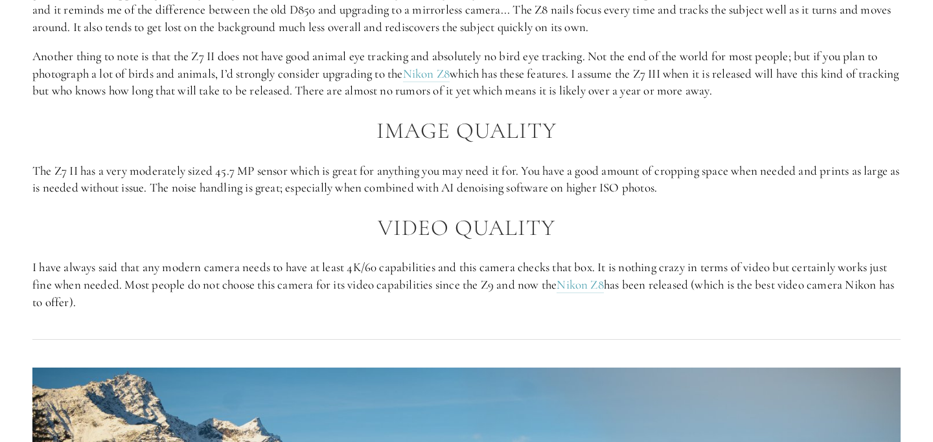
scroll to position [1419, 0]
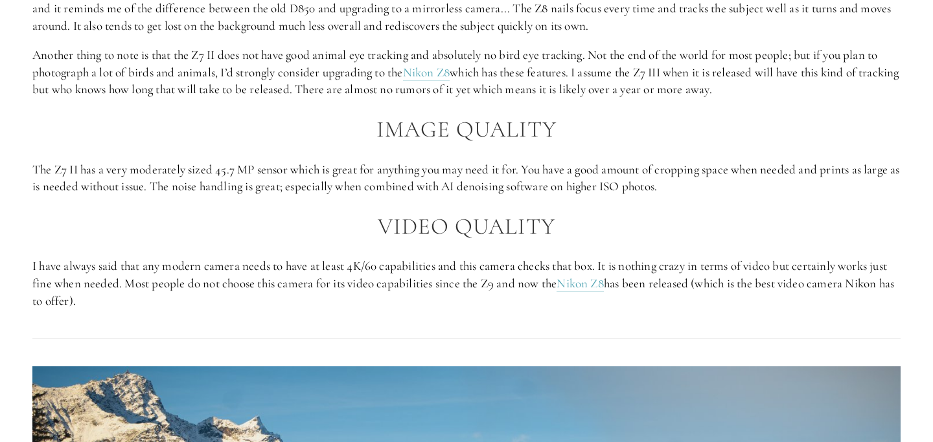
click at [187, 192] on p "The Z7 II has a very moderately sized 45.7 MP sensor which is great for anythin…" at bounding box center [466, 178] width 868 height 34
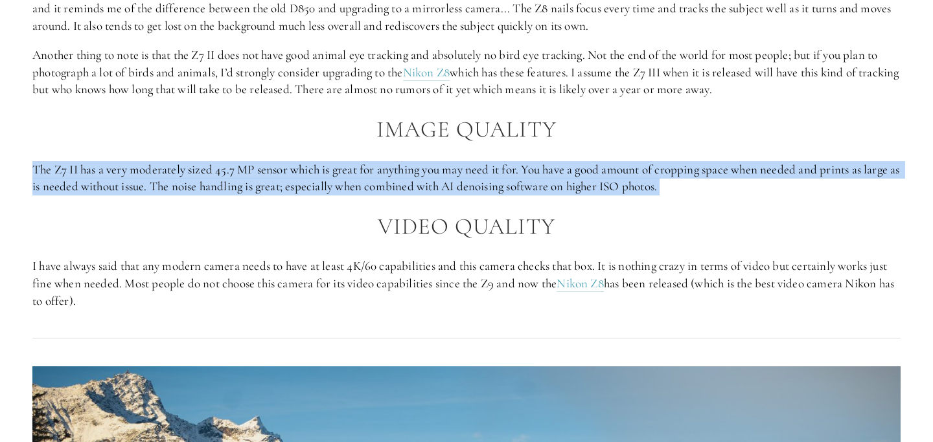
click at [187, 192] on p "The Z7 II has a very moderately sized 45.7 MP sensor which is great for anythin…" at bounding box center [466, 178] width 868 height 34
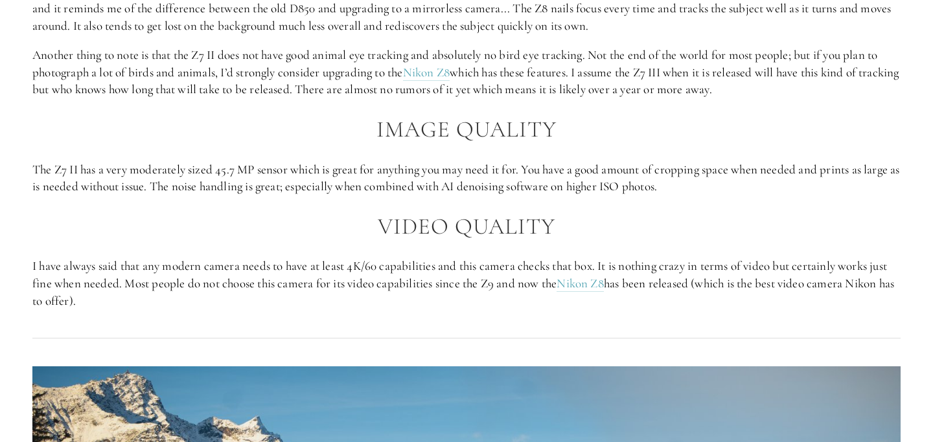
click at [306, 192] on p "The Z7 II has a very moderately sized 45.7 MP sensor which is great for anythin…" at bounding box center [466, 178] width 868 height 34
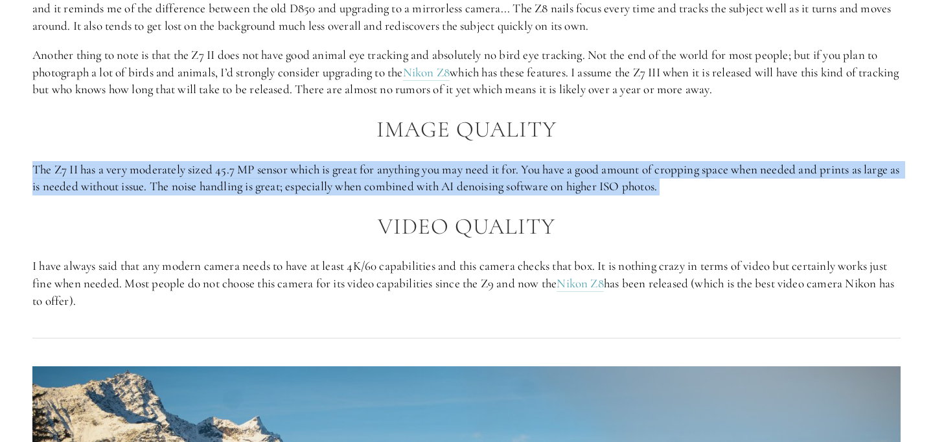
click at [306, 192] on p "The Z7 II has a very moderately sized 45.7 MP sensor which is great for anythin…" at bounding box center [466, 178] width 868 height 34
click at [411, 178] on p "The Z7 II has a very moderately sized 45.7 MP sensor which is great for anythin…" at bounding box center [466, 178] width 868 height 34
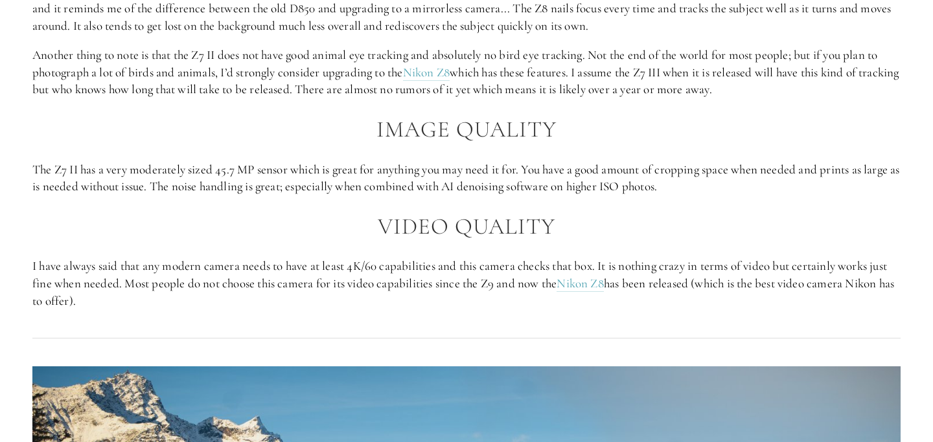
click at [200, 288] on p "I have always said that any modern camera needs to have at least 4K/60 capabili…" at bounding box center [466, 284] width 868 height 52
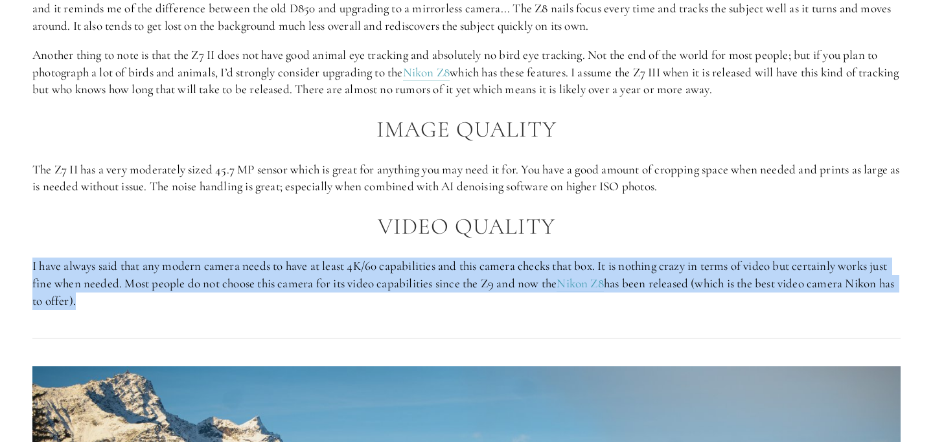
click at [200, 288] on p "I have always said that any modern camera needs to have at least 4K/60 capabili…" at bounding box center [466, 284] width 868 height 52
click at [485, 281] on p "I have always said that any modern camera needs to have at least 4K/60 capabili…" at bounding box center [466, 284] width 868 height 52
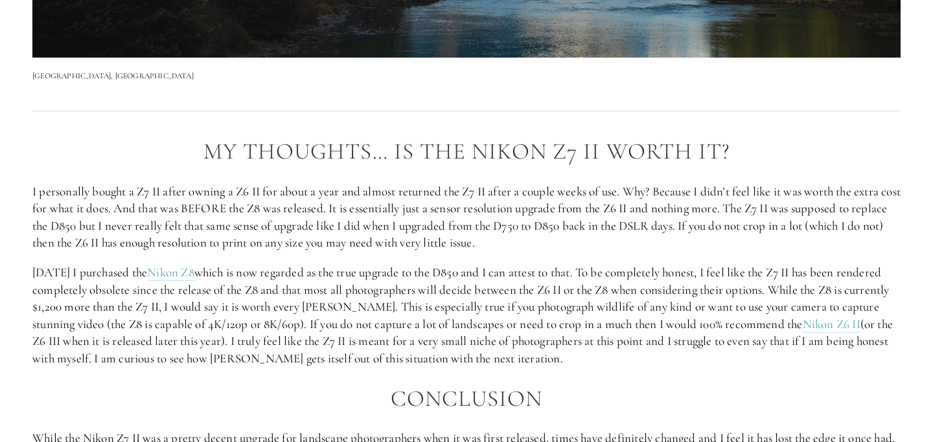
scroll to position [2247, 0]
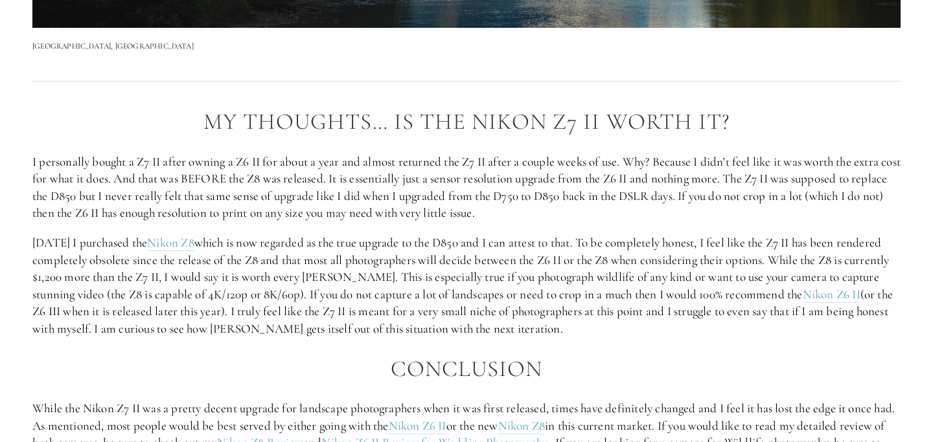
click at [476, 161] on p "I personally bought a Z7 II after owning a Z6 II for about a year and almost re…" at bounding box center [466, 188] width 868 height 69
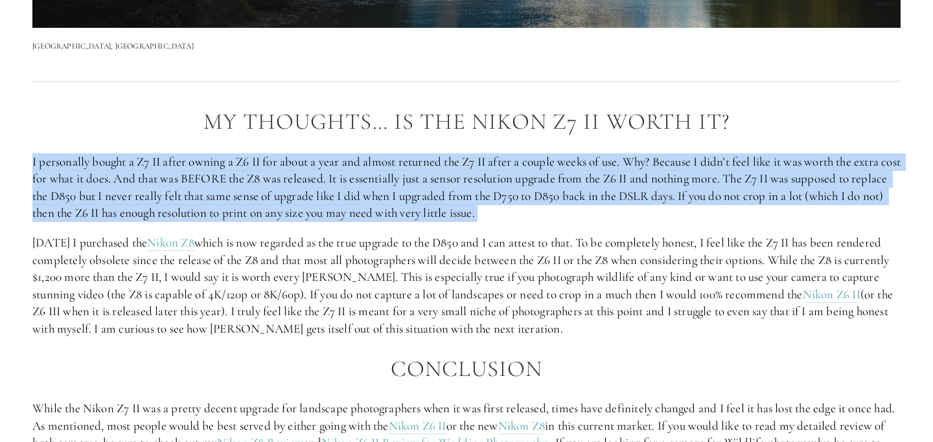
click at [476, 161] on p "I personally bought a Z7 II after owning a Z6 II for about a year and almost re…" at bounding box center [466, 188] width 868 height 69
click at [413, 182] on p "I personally bought a Z7 II after owning a Z6 II for about a year and almost re…" at bounding box center [466, 188] width 868 height 69
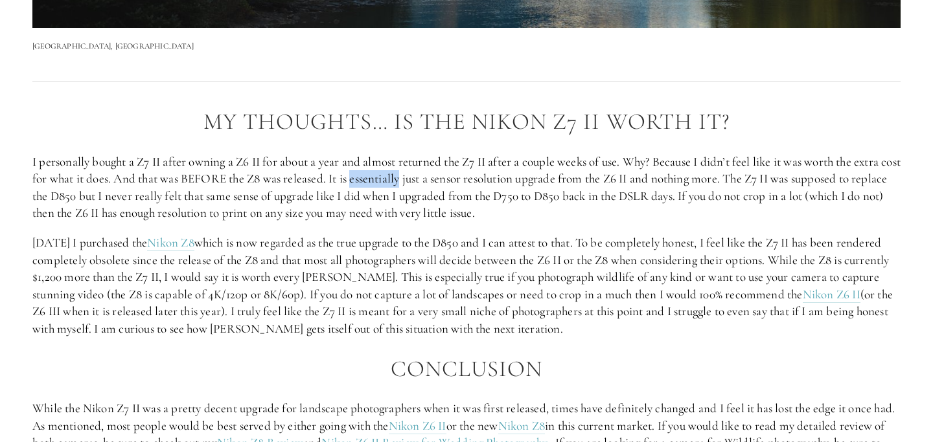
click at [413, 182] on p "I personally bought a Z7 II after owning a Z6 II for about a year and almost re…" at bounding box center [466, 188] width 868 height 69
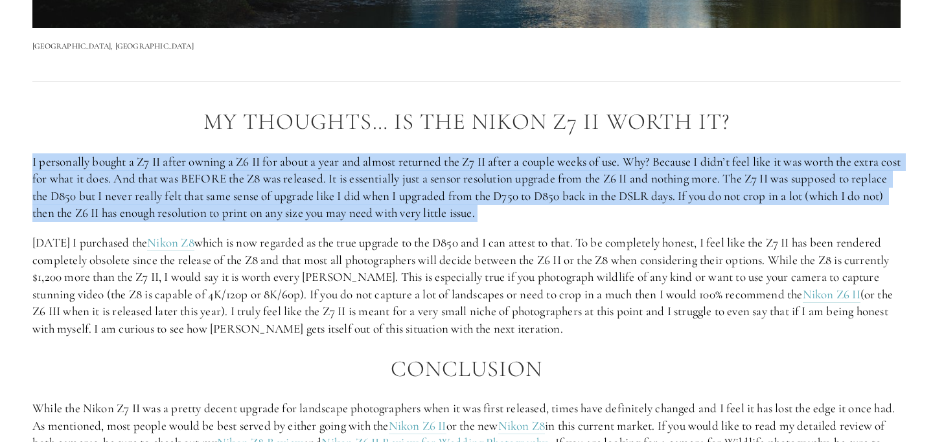
click at [413, 182] on p "I personally bought a Z7 II after owning a Z6 II for about a year and almost re…" at bounding box center [466, 188] width 868 height 69
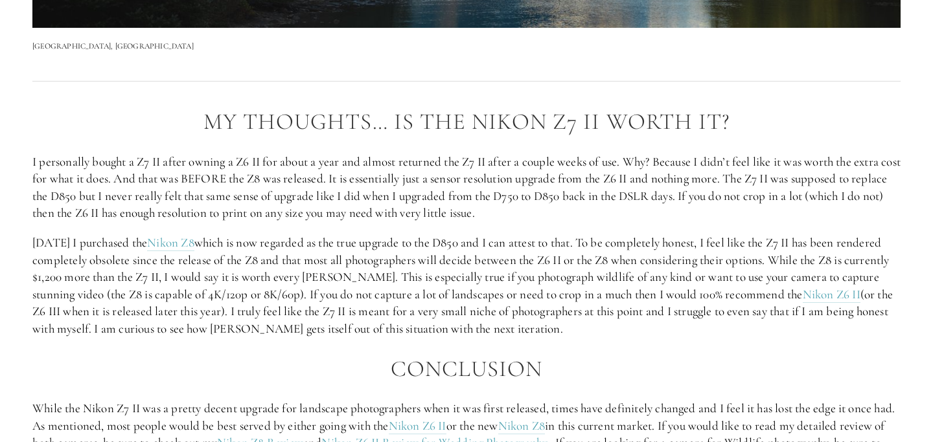
click at [172, 198] on p "I personally bought a Z7 II after owning a Z6 II for about a year and almost re…" at bounding box center [466, 188] width 868 height 69
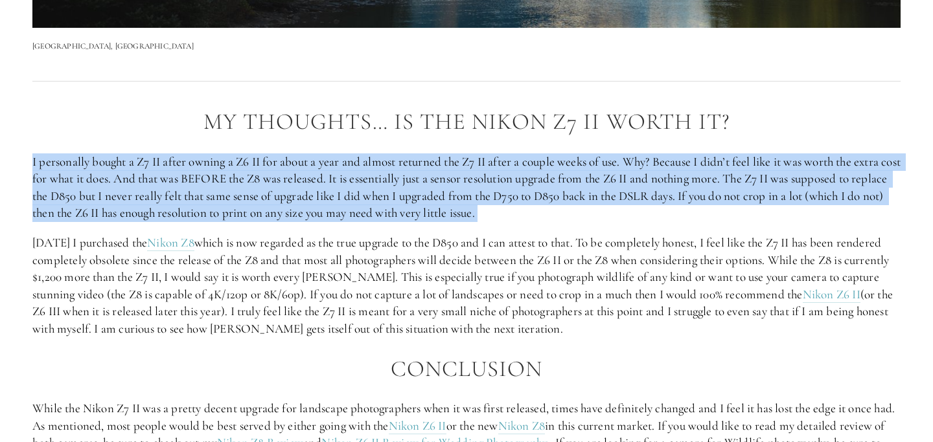
click at [172, 198] on p "I personally bought a Z7 II after owning a Z6 II for about a year and almost re…" at bounding box center [466, 188] width 868 height 69
click at [327, 217] on p "I personally bought a Z7 II after owning a Z6 II for about a year and almost re…" at bounding box center [466, 188] width 868 height 69
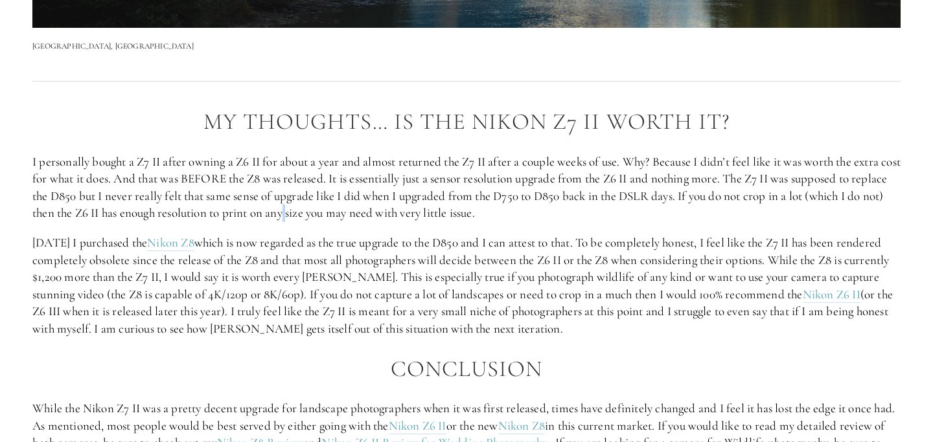
click at [327, 217] on p "I personally bought a Z7 II after owning a Z6 II for about a year and almost re…" at bounding box center [466, 188] width 868 height 69
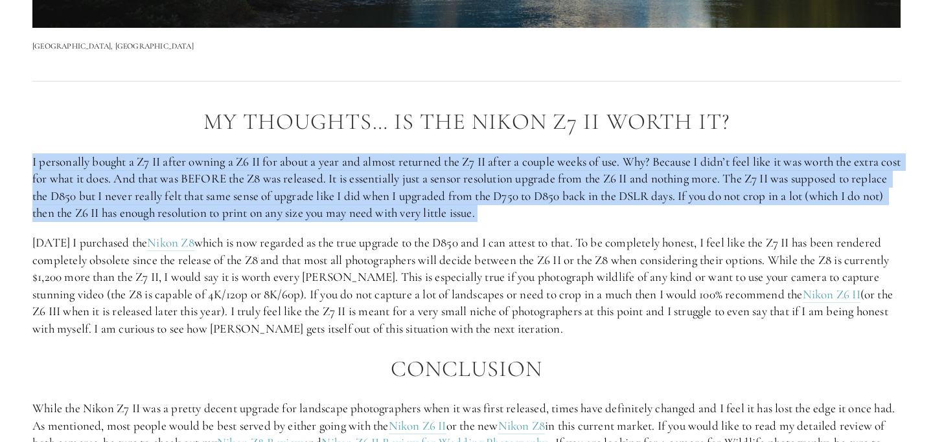
click at [327, 217] on p "I personally bought a Z7 II after owning a Z6 II for about a year and almost re…" at bounding box center [466, 188] width 868 height 69
click at [739, 197] on p "I personally bought a Z7 II after owning a Z6 II for about a year and almost re…" at bounding box center [466, 188] width 868 height 69
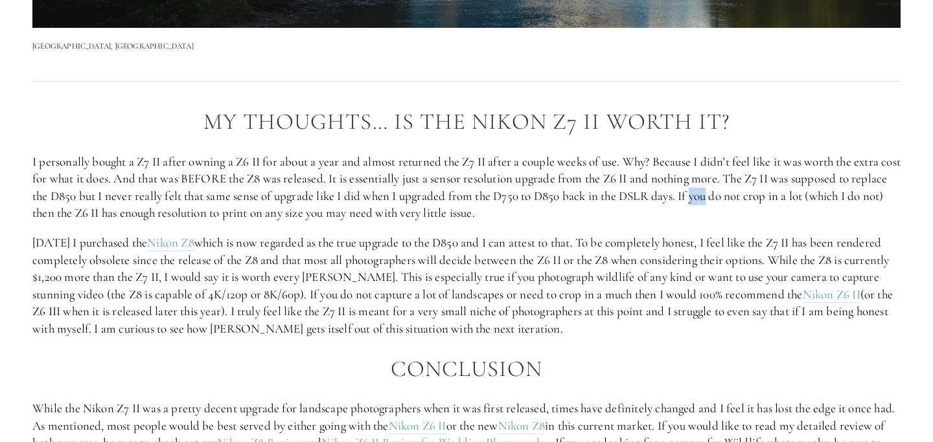
click at [739, 197] on p "I personally bought a Z7 II after owning a Z6 II for about a year and almost re…" at bounding box center [466, 188] width 868 height 69
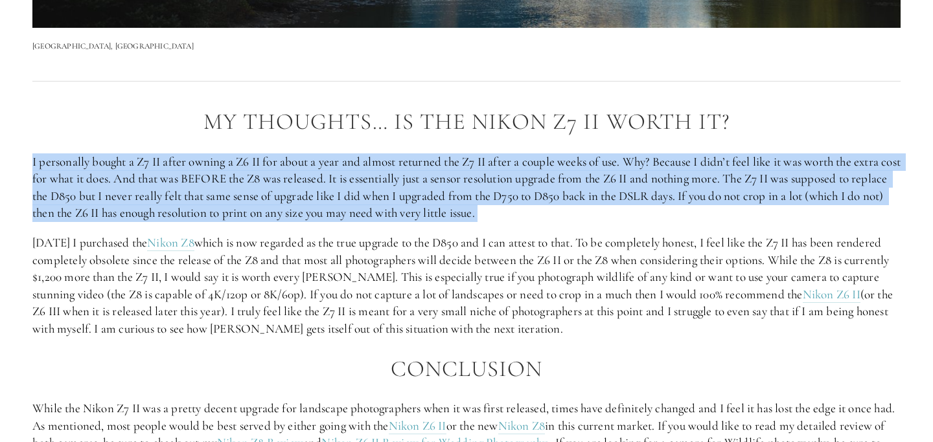
click at [739, 197] on p "I personally bought a Z7 II after owning a Z6 II for about a year and almost re…" at bounding box center [466, 188] width 868 height 69
click at [648, 192] on p "I personally bought a Z7 II after owning a Z6 II for about a year and almost re…" at bounding box center [466, 188] width 868 height 69
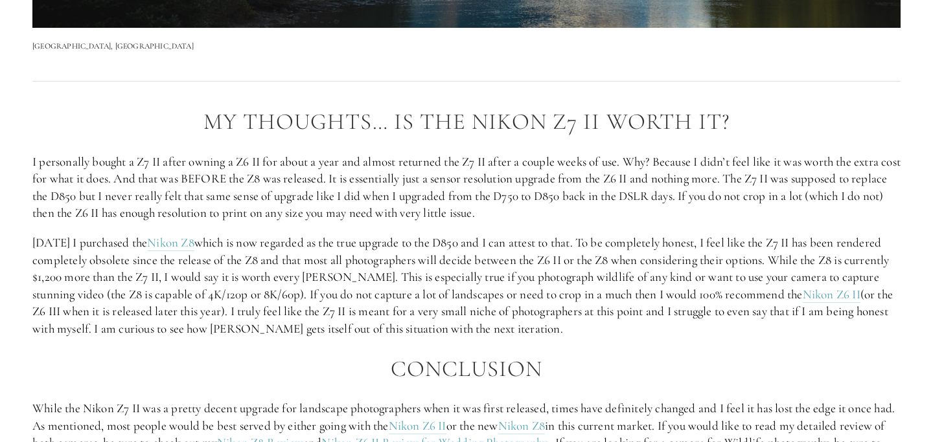
click at [154, 214] on p "I personally bought a Z7 II after owning a Z6 II for about a year and almost re…" at bounding box center [466, 188] width 868 height 69
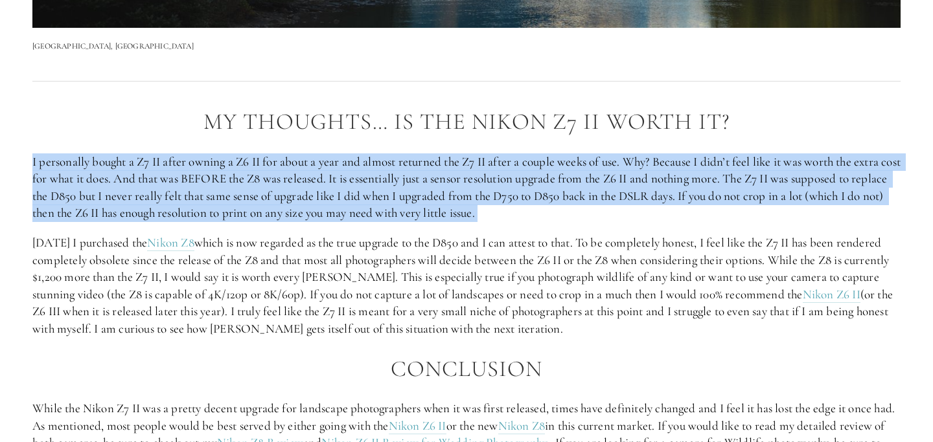
click at [154, 214] on p "I personally bought a Z7 II after owning a Z6 II for about a year and almost re…" at bounding box center [466, 188] width 868 height 69
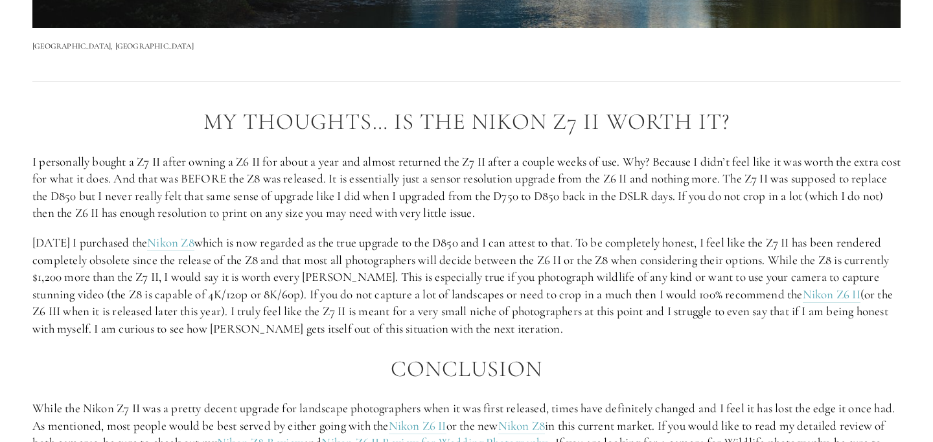
click at [295, 277] on p "Six months ago I purchased the Nikon Z8 which is now regarded as the true upgra…" at bounding box center [466, 287] width 868 height 104
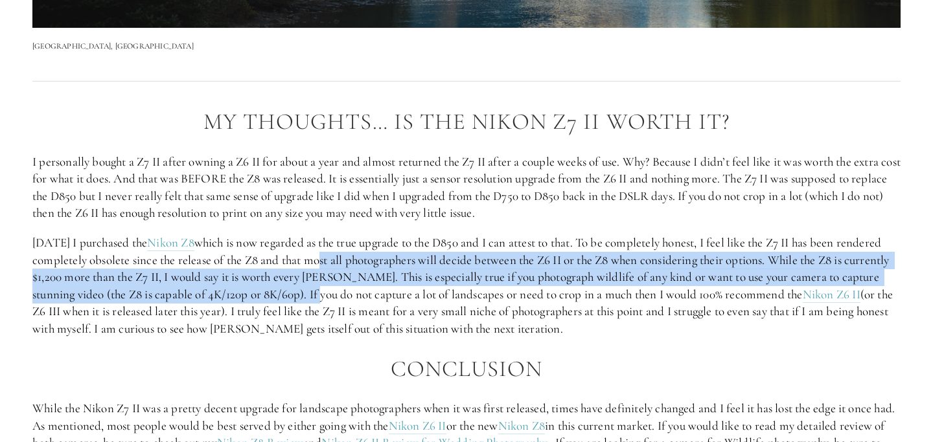
drag, startPoint x: 360, startPoint y: 262, endPoint x: 360, endPoint y: 292, distance: 30.5
click at [360, 292] on p "Six months ago I purchased the Nikon Z8 which is now regarded as the true upgra…" at bounding box center [466, 287] width 868 height 104
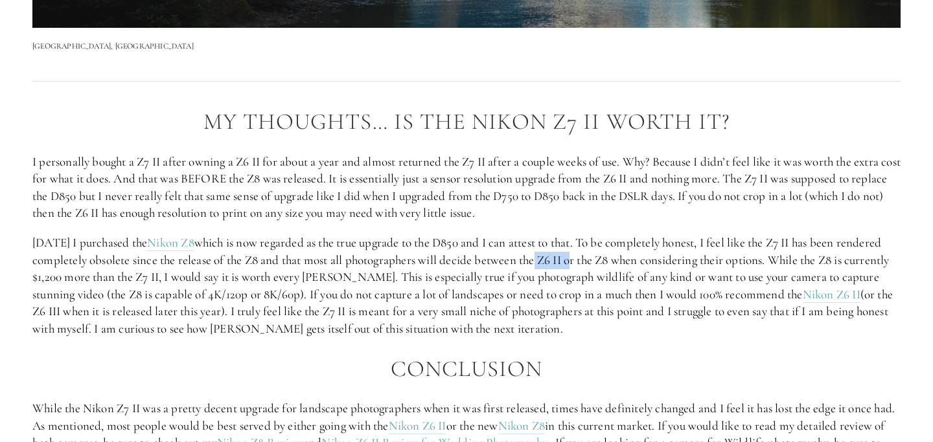
drag, startPoint x: 577, startPoint y: 260, endPoint x: 614, endPoint y: 261, distance: 36.9
click at [614, 262] on p "Six months ago I purchased the Nikon Z8 which is now regarded as the true upgra…" at bounding box center [466, 287] width 868 height 104
click at [614, 261] on p "Six months ago I purchased the Nikon Z8 which is now regarded as the true upgra…" at bounding box center [466, 287] width 868 height 104
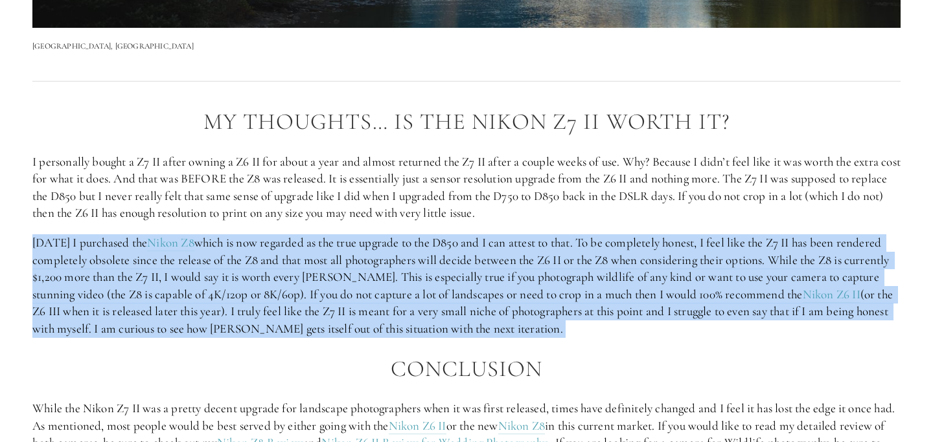
click at [614, 261] on p "Six months ago I purchased the Nikon Z8 which is now regarded as the true upgra…" at bounding box center [466, 287] width 868 height 104
click at [122, 279] on p "Six months ago I purchased the Nikon Z8 which is now regarded as the true upgra…" at bounding box center [466, 287] width 868 height 104
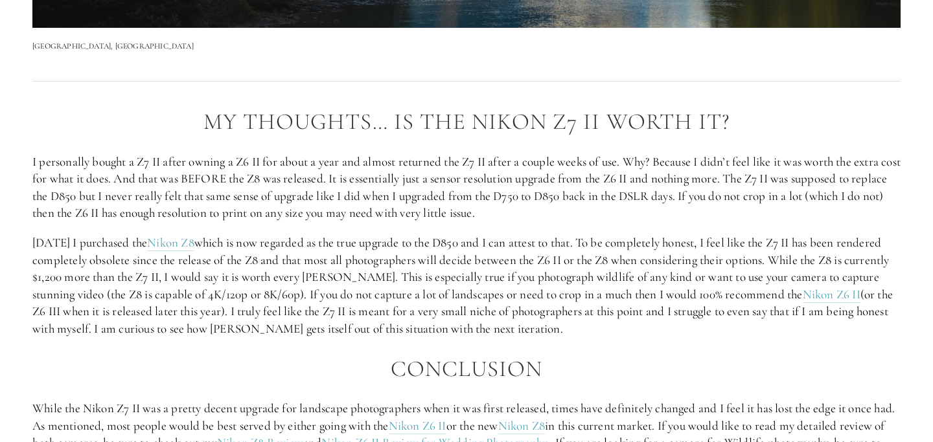
click at [97, 280] on p "Six months ago I purchased the Nikon Z8 which is now regarded as the true upgra…" at bounding box center [466, 287] width 868 height 104
click at [194, 279] on p "Six months ago I purchased the Nikon Z8 which is now regarded as the true upgra…" at bounding box center [466, 287] width 868 height 104
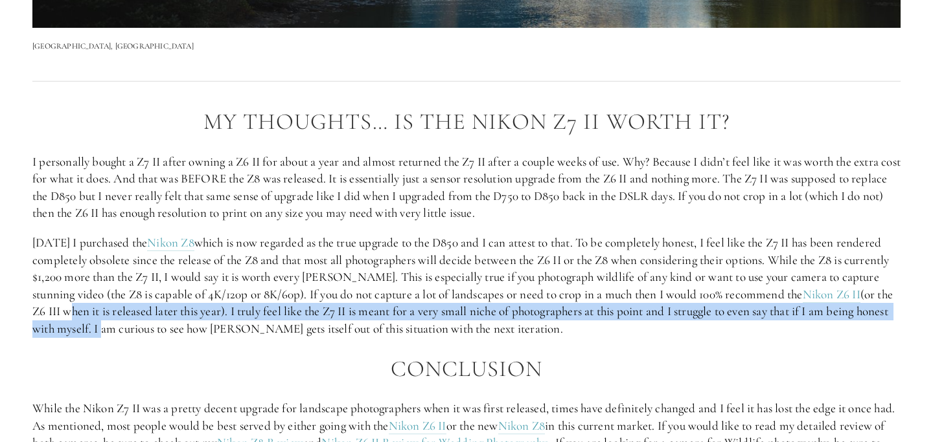
drag, startPoint x: 85, startPoint y: 316, endPoint x: 136, endPoint y: 334, distance: 54.3
click at [136, 334] on p "Six months ago I purchased the Nikon Z8 which is now regarded as the true upgra…" at bounding box center [466, 287] width 868 height 104
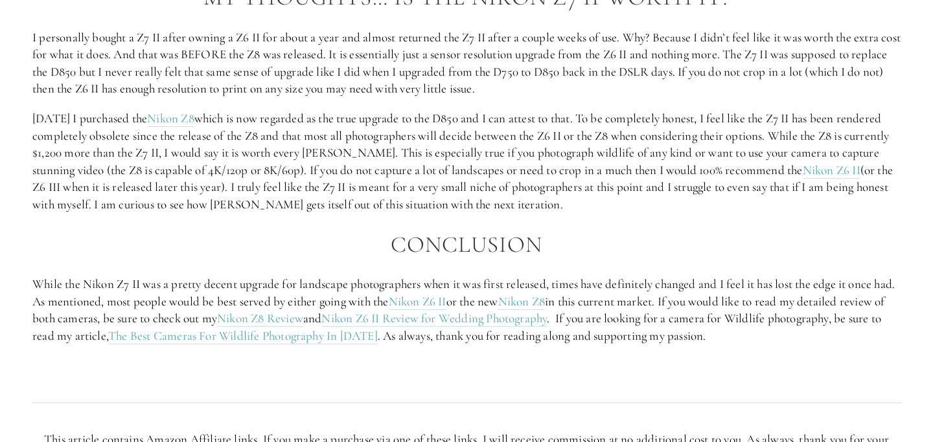
scroll to position [2381, 0]
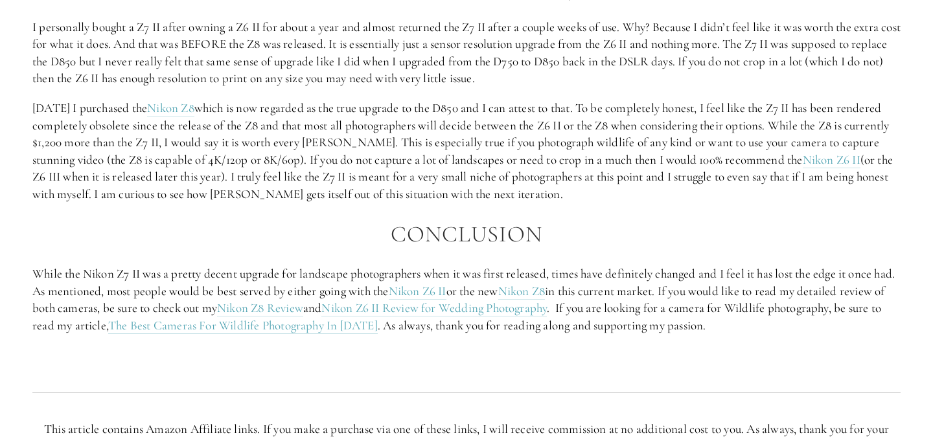
click at [273, 272] on p "While the Nikon Z7 II was a pretty decent upgrade for landscape photographers w…" at bounding box center [466, 300] width 868 height 69
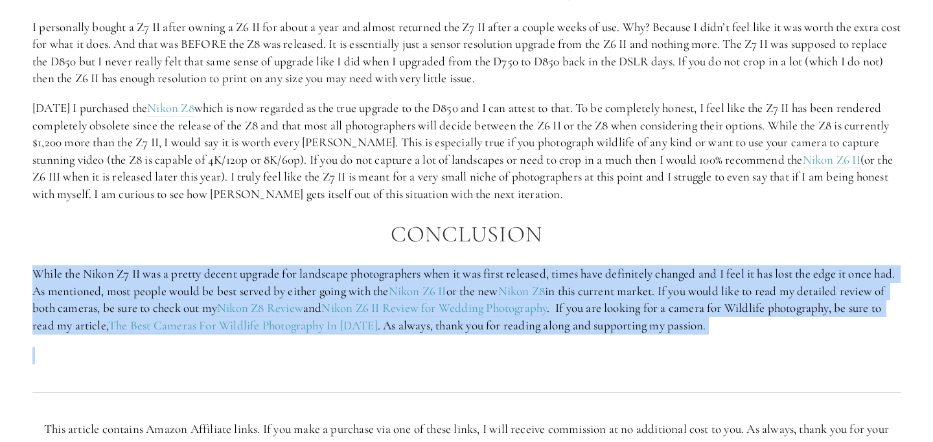
click at [273, 272] on p "While the Nikon Z7 II was a pretty decent upgrade for landscape photographers w…" at bounding box center [466, 300] width 868 height 69
click at [273, 282] on p "While the Nikon Z7 II was a pretty decent upgrade for landscape photographers w…" at bounding box center [466, 300] width 868 height 69
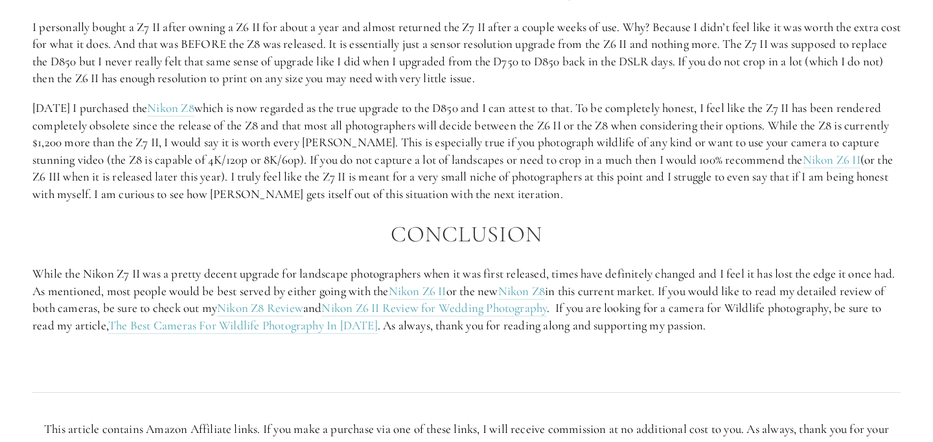
click at [735, 314] on p "While the Nikon Z7 II was a pretty decent upgrade for landscape photographers w…" at bounding box center [466, 300] width 868 height 69
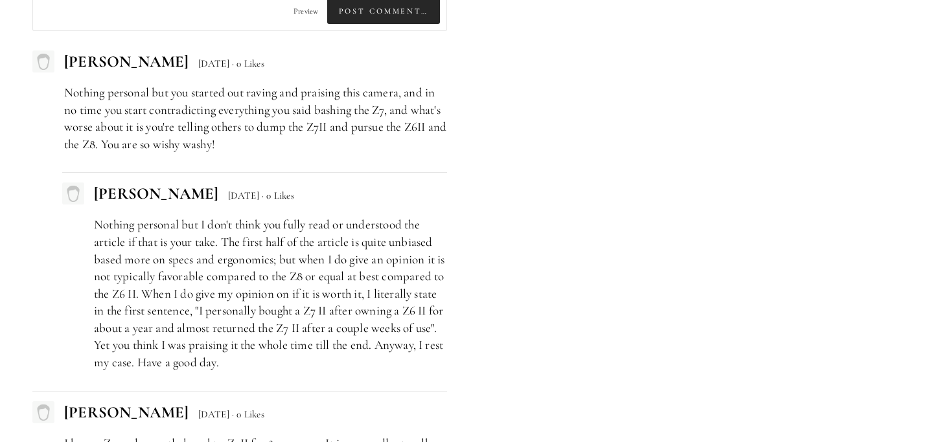
scroll to position [3408, 0]
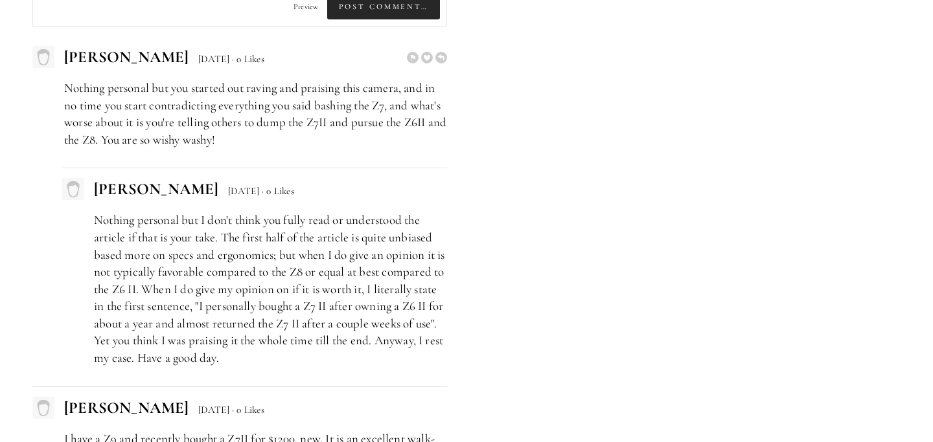
click at [292, 95] on p "Nothing personal but you started out raving and praising this camera, and in no…" at bounding box center [255, 114] width 383 height 69
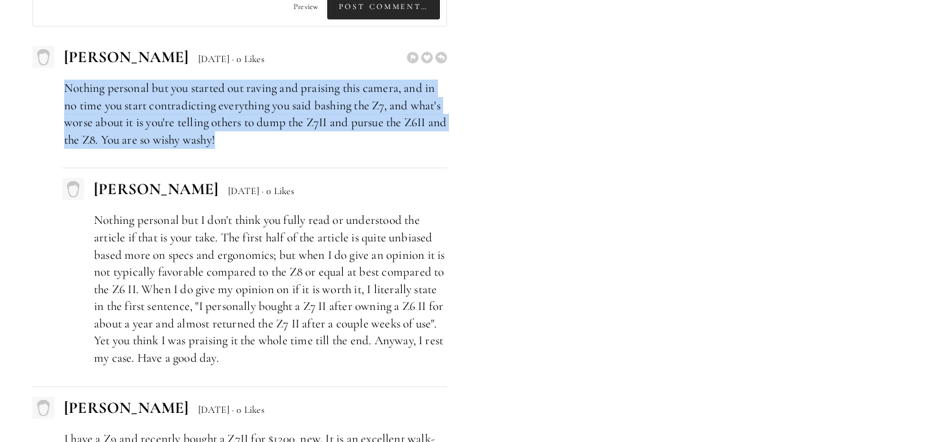
click at [292, 95] on p "Nothing personal but you started out raving and praising this camera, and in no…" at bounding box center [255, 114] width 383 height 69
click at [242, 114] on p "Nothing personal but you started out raving and praising this camera, and in no…" at bounding box center [255, 114] width 383 height 69
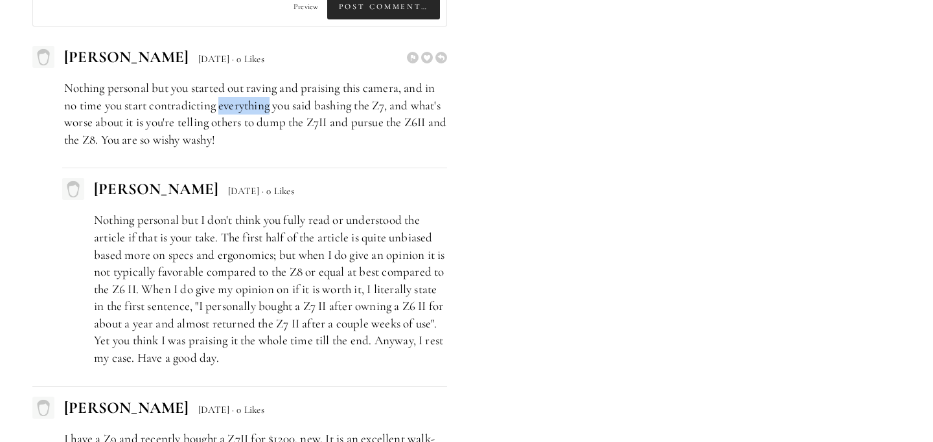
click at [242, 114] on p "Nothing personal but you started out raving and praising this camera, and in no…" at bounding box center [255, 114] width 383 height 69
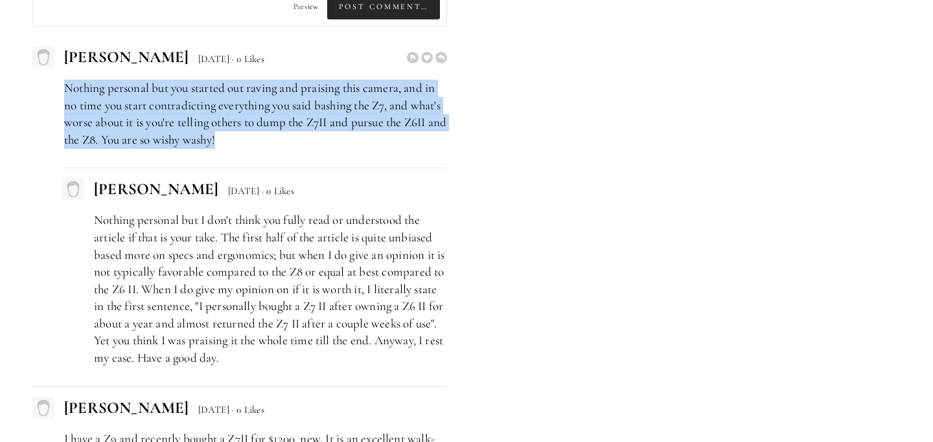
click at [242, 114] on p "Nothing personal but you started out raving and praising this camera, and in no…" at bounding box center [255, 114] width 383 height 69
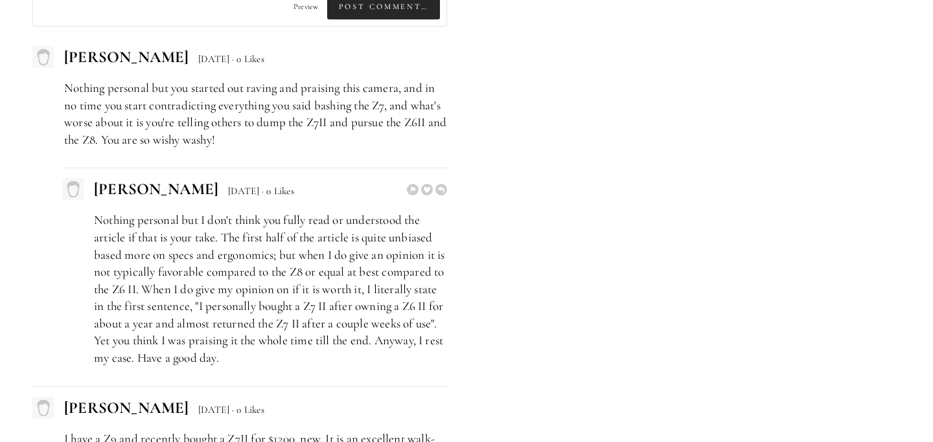
click at [236, 223] on p "Nothing personal but I don't think you fully read or understood the article if …" at bounding box center [270, 289] width 353 height 155
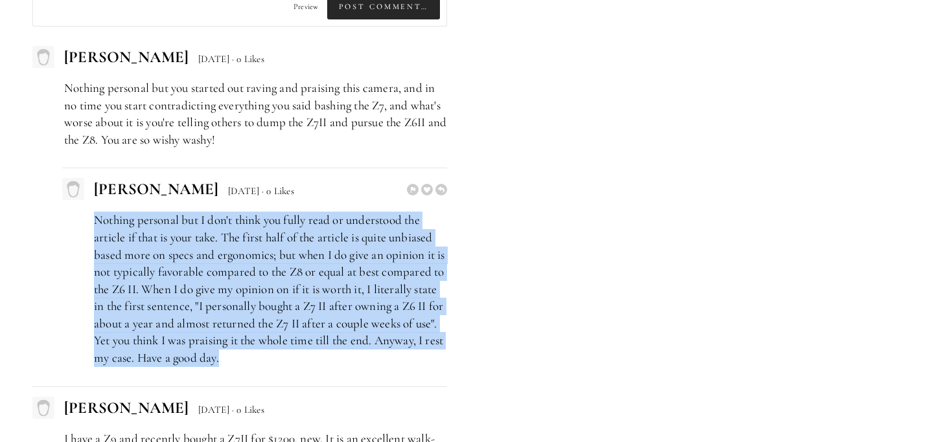
click at [236, 223] on p "Nothing personal but I don't think you fully read or understood the article if …" at bounding box center [270, 289] width 353 height 155
click at [241, 234] on p "Nothing personal but I don't think you fully read or understood the article if …" at bounding box center [270, 289] width 353 height 155
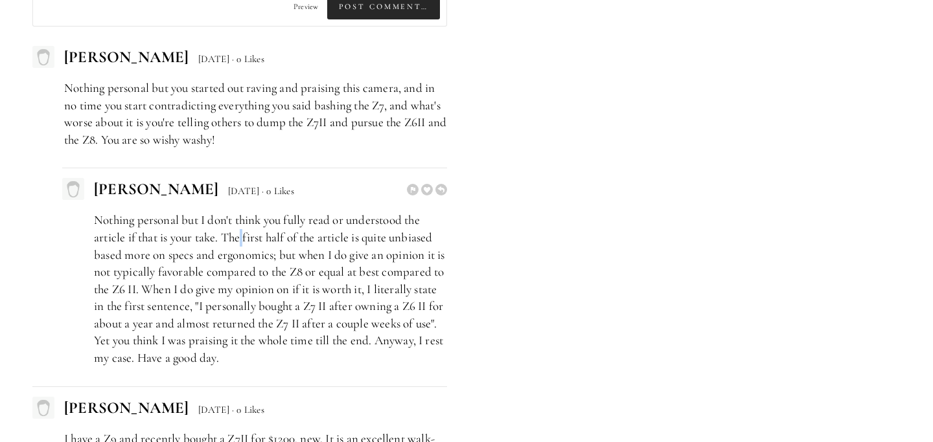
click at [241, 234] on p "Nothing personal but I don't think you fully read or understood the article if …" at bounding box center [270, 289] width 353 height 155
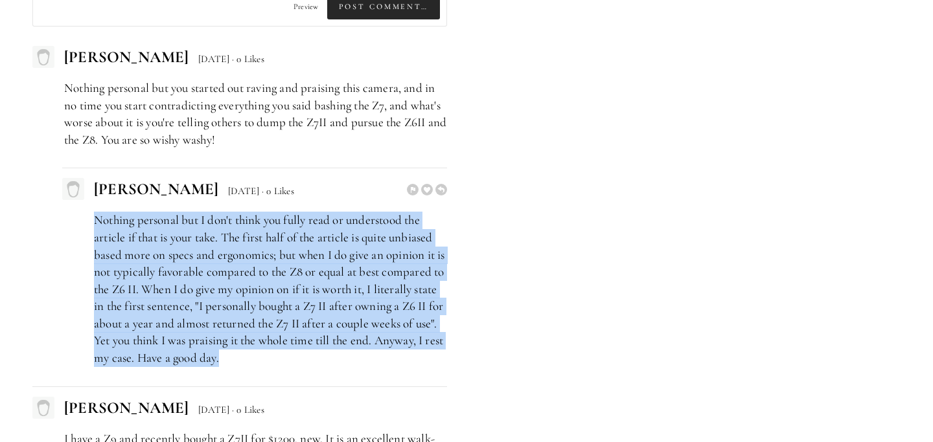
click at [241, 234] on p "Nothing personal but I don't think you fully read or understood the article if …" at bounding box center [270, 289] width 353 height 155
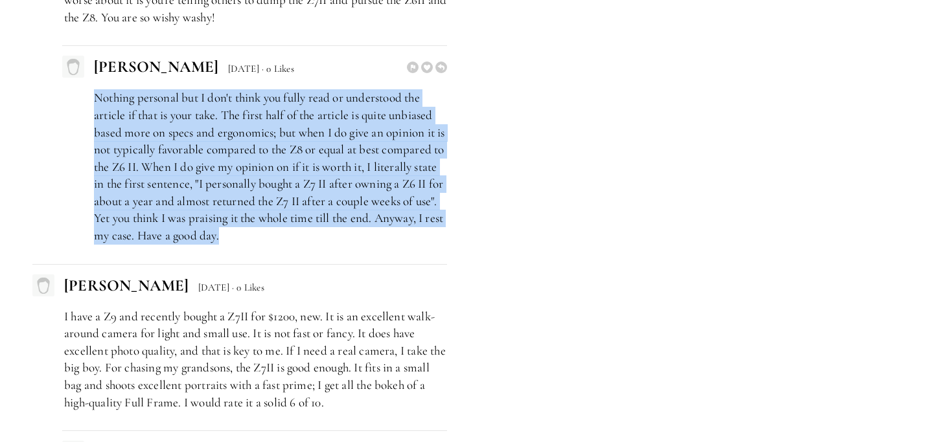
scroll to position [3536, 0]
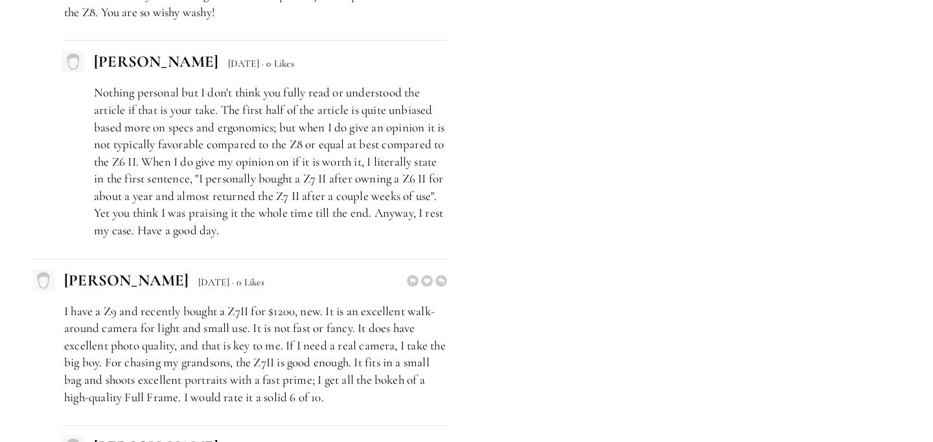
click at [220, 337] on p "I have a Z9 and recently bought a Z7II for $1200, new. It is an excellent walk-…" at bounding box center [255, 355] width 383 height 104
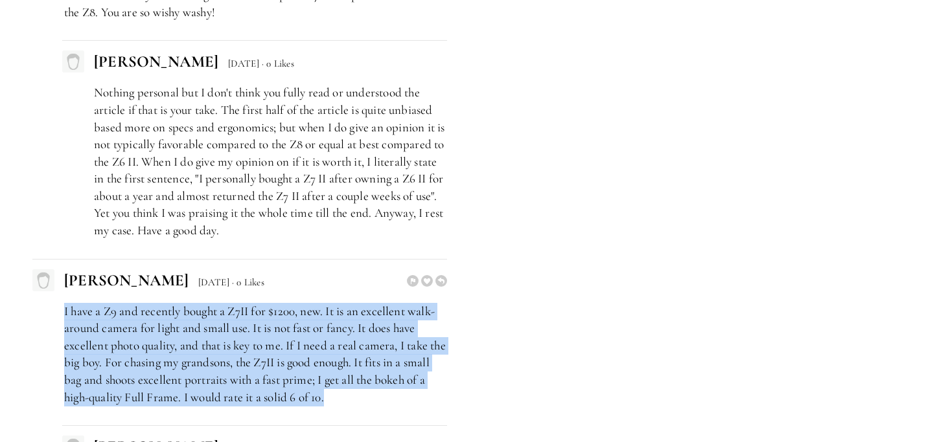
click at [220, 337] on p "I have a Z9 and recently bought a Z7II for $1200, new. It is an excellent walk-…" at bounding box center [255, 355] width 383 height 104
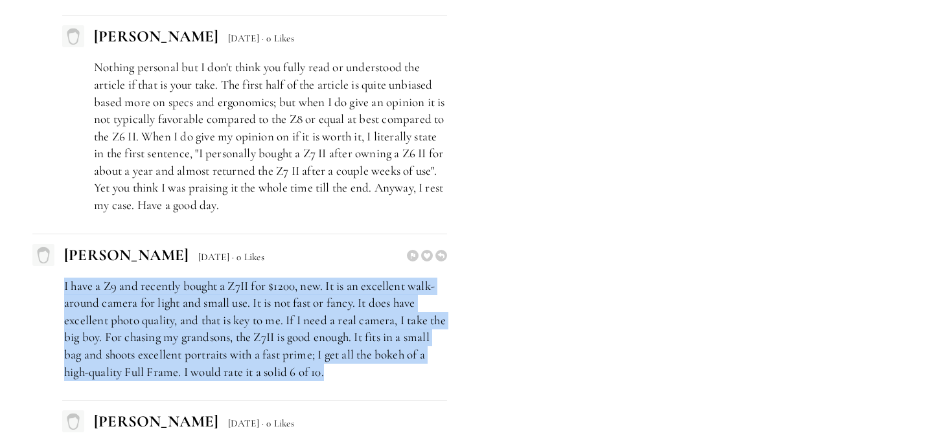
click at [220, 336] on p "I have a Z9 and recently bought a Z7II for $1200, new. It is an excellent walk-…" at bounding box center [255, 330] width 383 height 104
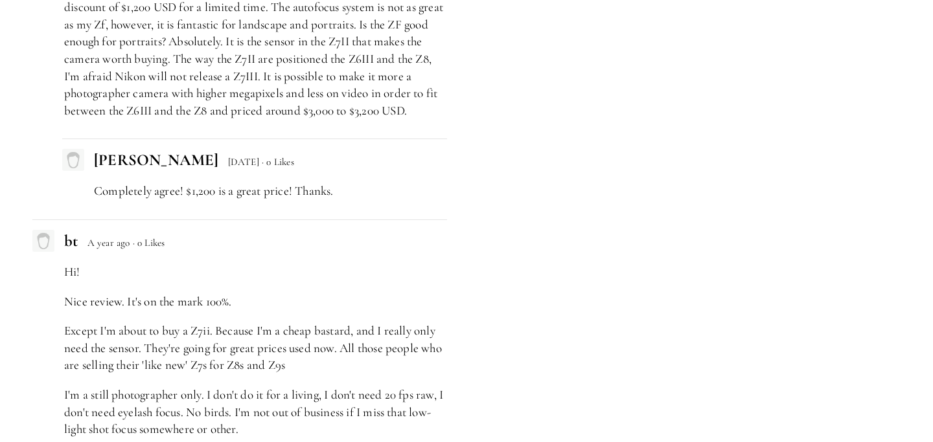
scroll to position [4160, 0]
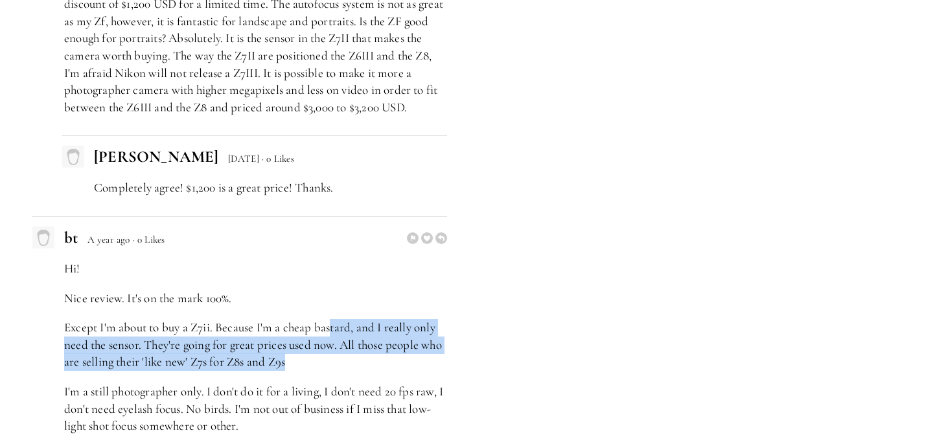
drag, startPoint x: 332, startPoint y: 329, endPoint x: 332, endPoint y: 367, distance: 38.2
click at [332, 367] on p "Except I'm about to buy a Z7ii. Because I'm a cheap bastard, and I really only …" at bounding box center [255, 345] width 383 height 52
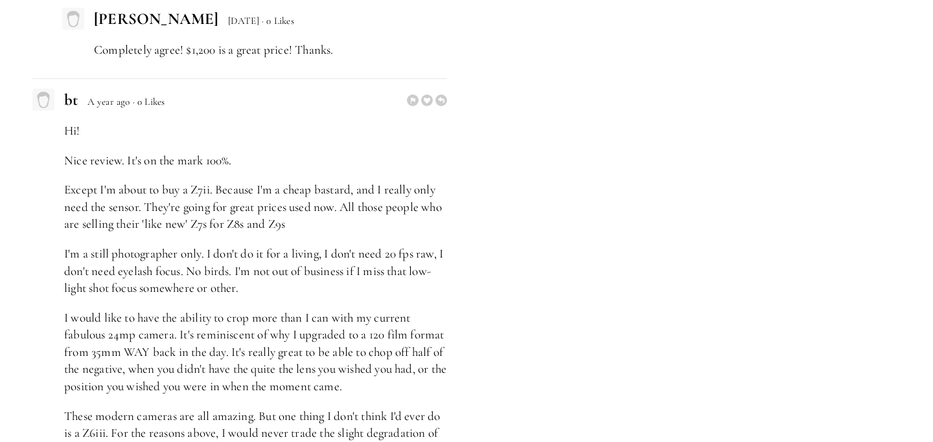
scroll to position [4300, 0]
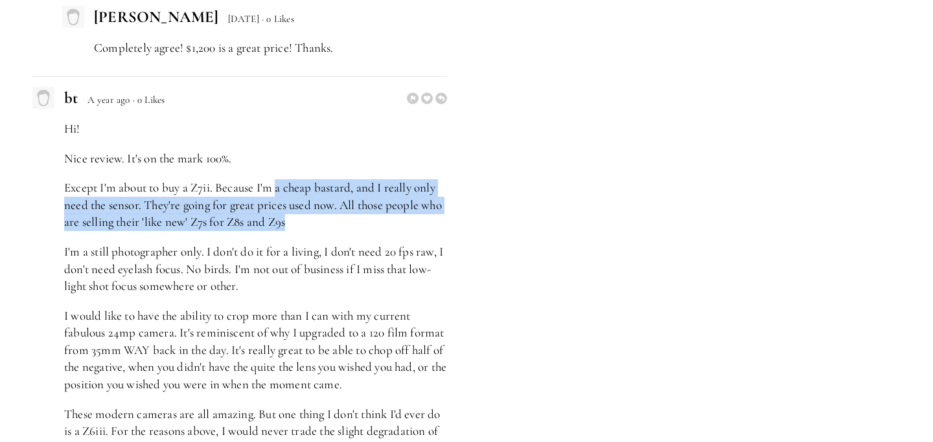
drag, startPoint x: 308, startPoint y: 229, endPoint x: 277, endPoint y: 183, distance: 55.0
click at [277, 183] on p "Except I'm about to buy a Z7ii. Because I'm a cheap bastard, and I really only …" at bounding box center [255, 205] width 383 height 52
click at [299, 222] on p "Except I'm about to buy a Z7ii. Because I'm a cheap bastard, and I really only …" at bounding box center [255, 205] width 383 height 52
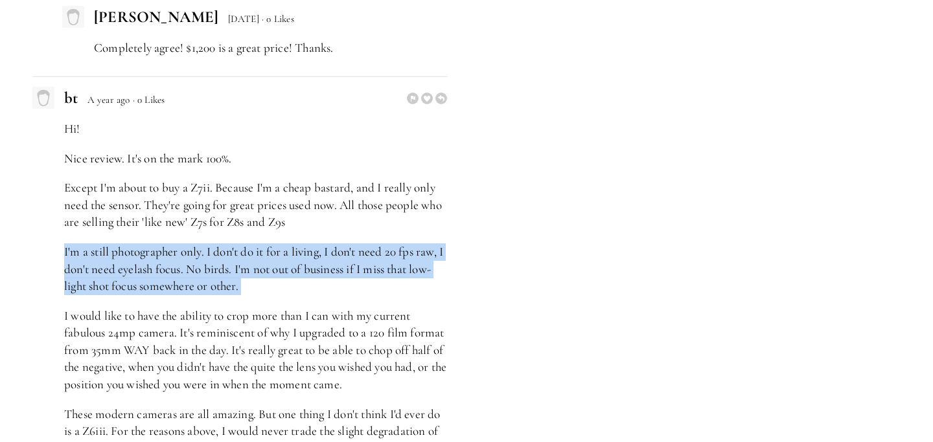
drag, startPoint x: 161, startPoint y: 244, endPoint x: 233, endPoint y: 298, distance: 89.8
click at [233, 298] on div "Hi! Nice review. It's on the mark 100%. Except I'm about to buy a Z7ii. Because…" at bounding box center [239, 297] width 415 height 354
click at [260, 292] on p "I'm a still photographer only. I don't do it for a living, I don't need 20 fps …" at bounding box center [255, 270] width 383 height 52
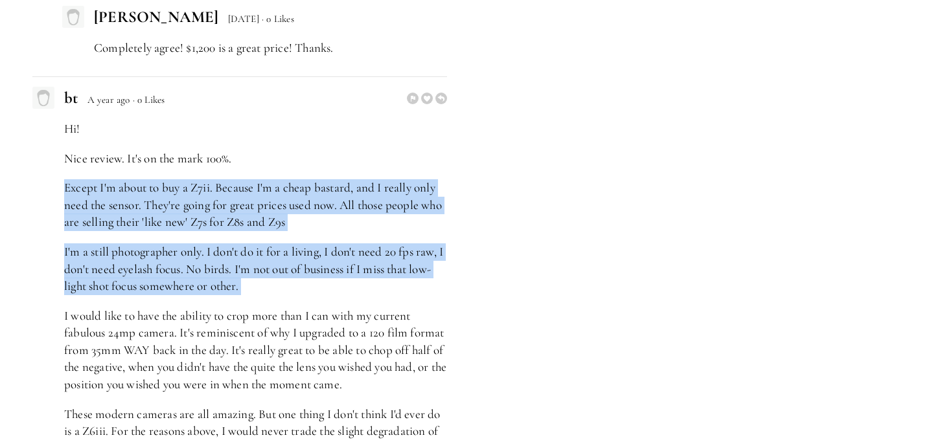
drag, startPoint x: 260, startPoint y: 292, endPoint x: 255, endPoint y: 179, distance: 113.5
click at [256, 179] on div "Hi! Nice review. It's on the mark 100%. Except I'm about to buy a Z7ii. Because…" at bounding box center [239, 297] width 415 height 354
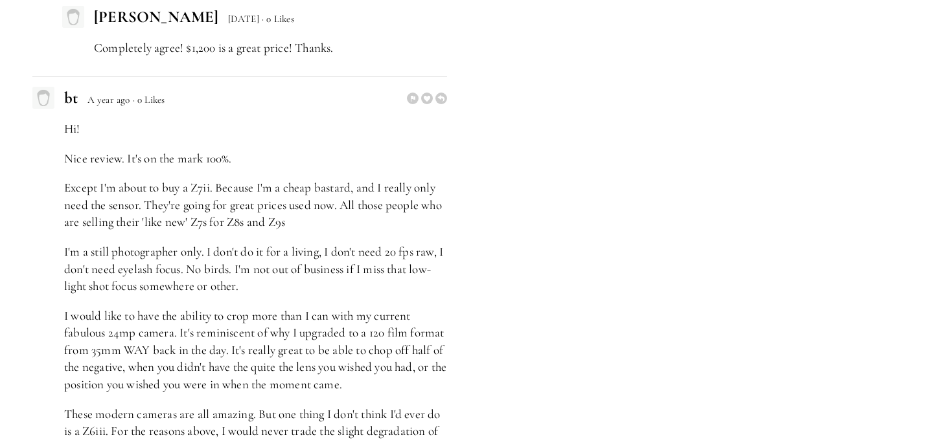
click at [319, 235] on div "Hi! Nice review. It's on the mark 100%. Except I'm about to buy a Z7ii. Because…" at bounding box center [239, 297] width 415 height 354
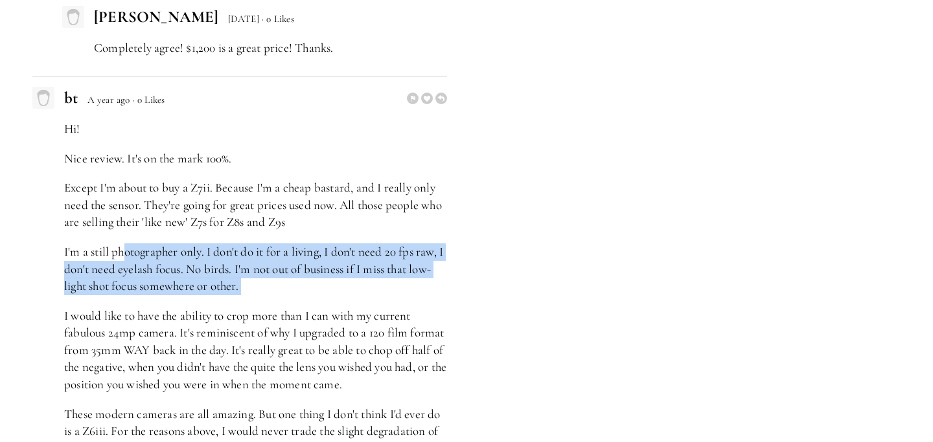
drag, startPoint x: 125, startPoint y: 253, endPoint x: 224, endPoint y: 303, distance: 110.1
click at [224, 303] on div "Hi! Nice review. It's on the mark 100%. Except I'm about to buy a Z7ii. Because…" at bounding box center [239, 297] width 415 height 354
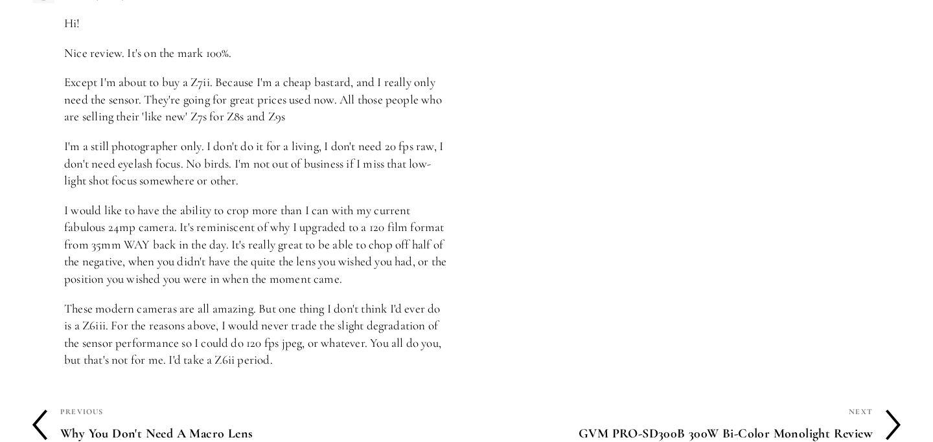
scroll to position [4411, 0]
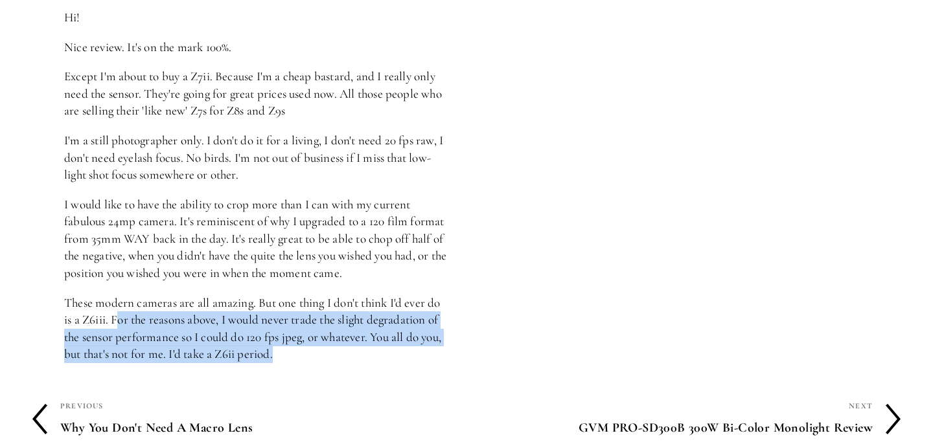
drag, startPoint x: 119, startPoint y: 321, endPoint x: 270, endPoint y: 373, distance: 158.8
click at [287, 359] on p "These modern cameras are all amazing. But one thing I don't think I'd ever do i…" at bounding box center [255, 329] width 383 height 69
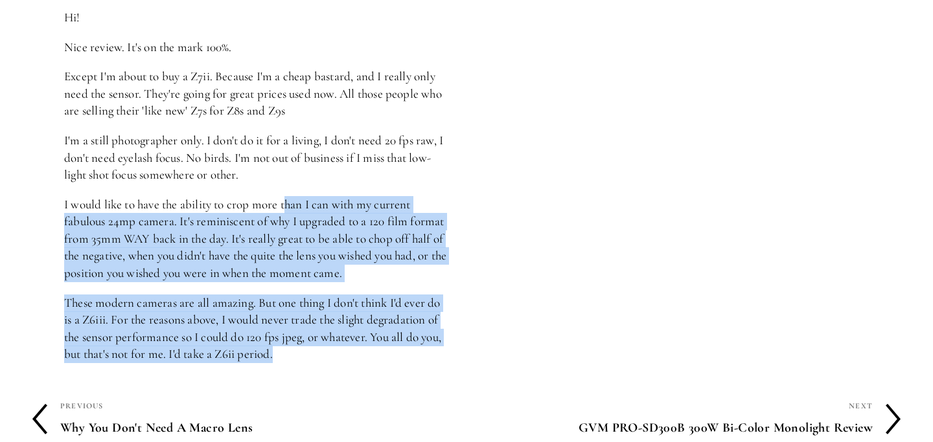
drag, startPoint x: 287, startPoint y: 359, endPoint x: 288, endPoint y: 211, distance: 148.4
click at [289, 209] on div "Hi! Nice review. It's on the mark 100%. Except I'm about to buy a Z7ii. Because…" at bounding box center [239, 186] width 415 height 354
click at [288, 211] on p "I would like to have the ability to crop more than I can with my current fabulo…" at bounding box center [255, 239] width 383 height 86
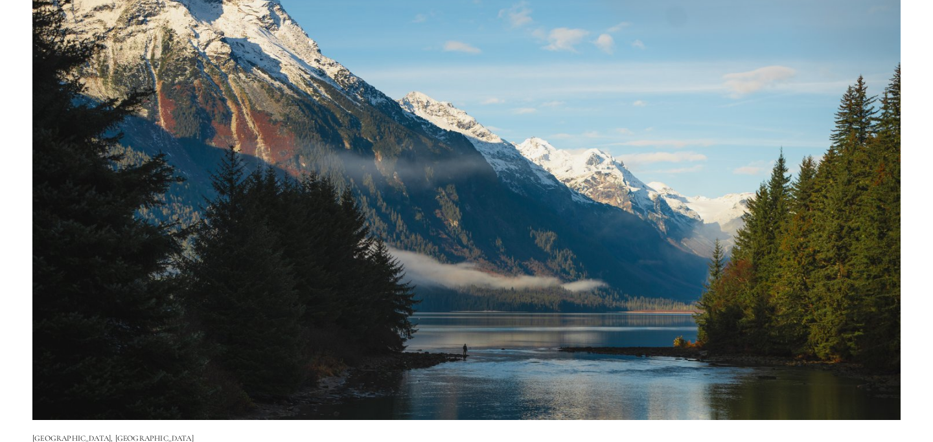
scroll to position [1486, 0]
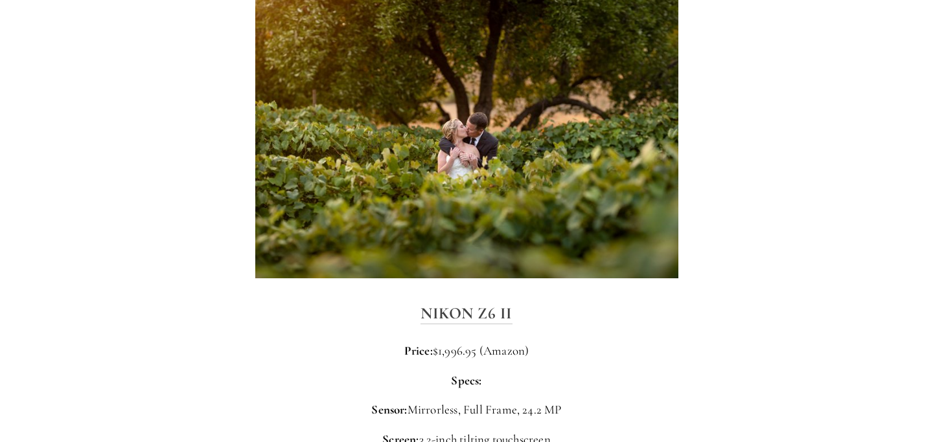
scroll to position [1773, 0]
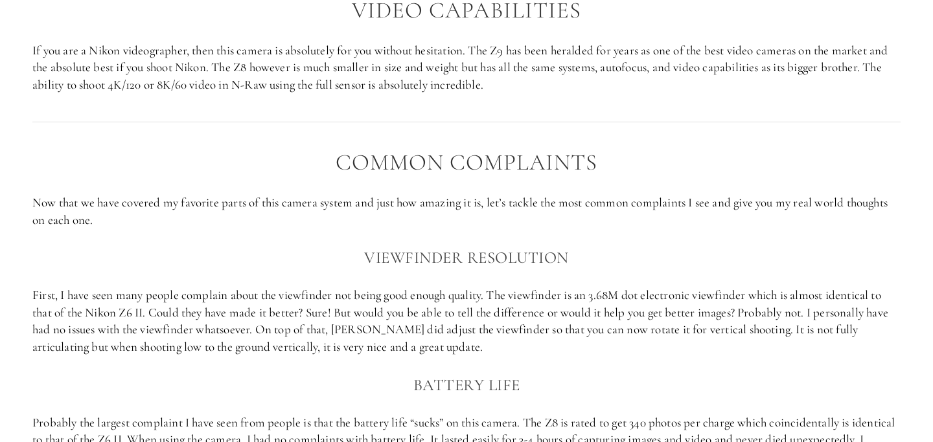
scroll to position [1996, 0]
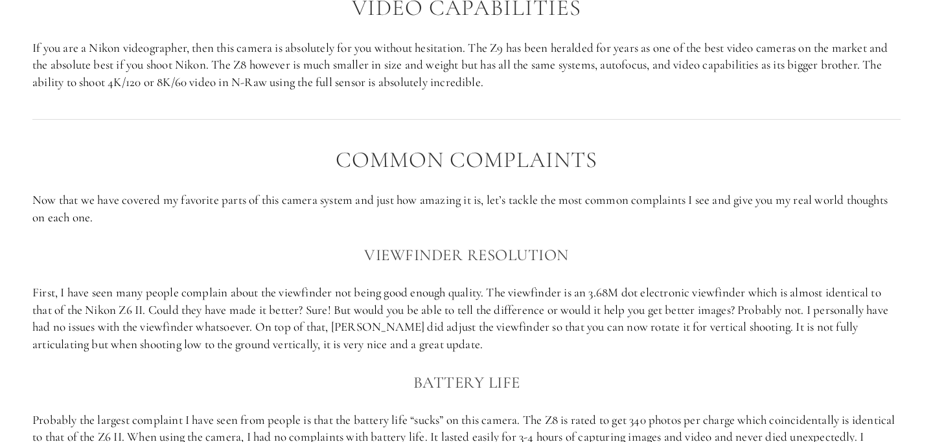
click at [338, 211] on p "Now that we have covered my favorite parts of this camera system and just how a…" at bounding box center [466, 209] width 868 height 34
click at [333, 211] on p "Now that we have covered my favorite parts of this camera system and just how a…" at bounding box center [466, 209] width 868 height 34
click at [333, 213] on p "Now that we have covered my favorite parts of this camera system and just how a…" at bounding box center [466, 209] width 868 height 34
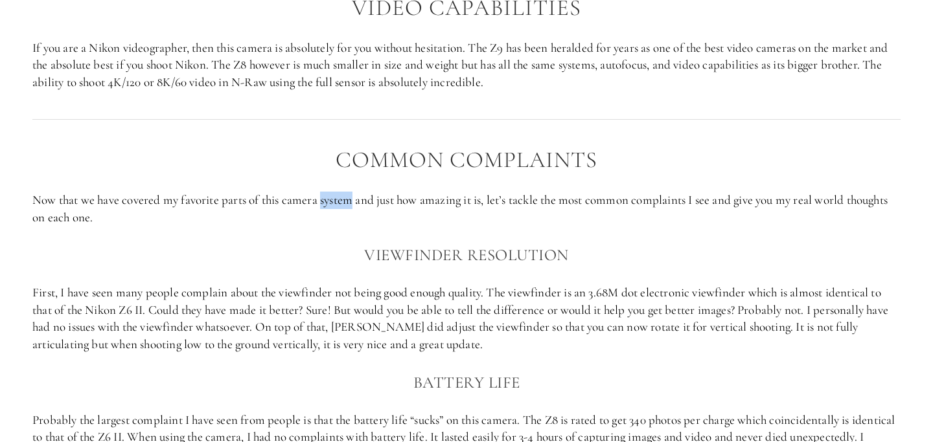
click at [333, 213] on p "Now that we have covered my favorite parts of this camera system and just how a…" at bounding box center [466, 209] width 868 height 34
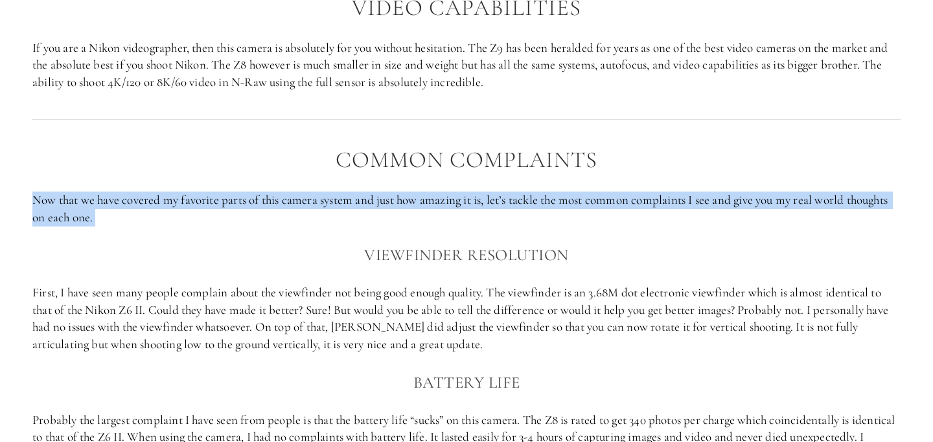
click at [333, 213] on p "Now that we have covered my favorite parts of this camera system and just how a…" at bounding box center [466, 209] width 868 height 34
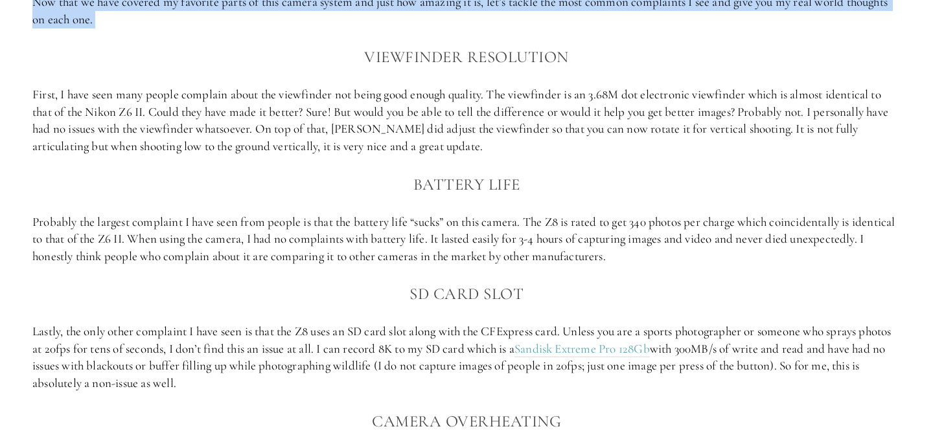
scroll to position [2220, 0]
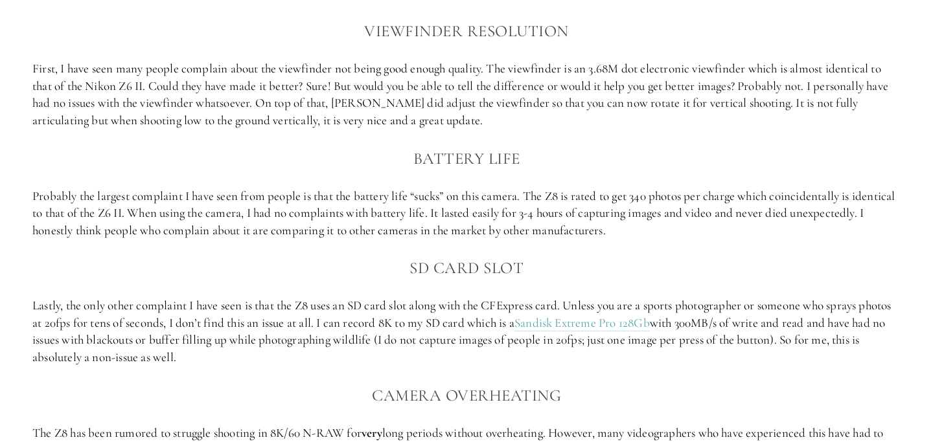
click at [333, 213] on p "Probably the largest complaint I have seen from people is that the battery life…" at bounding box center [466, 214] width 868 height 52
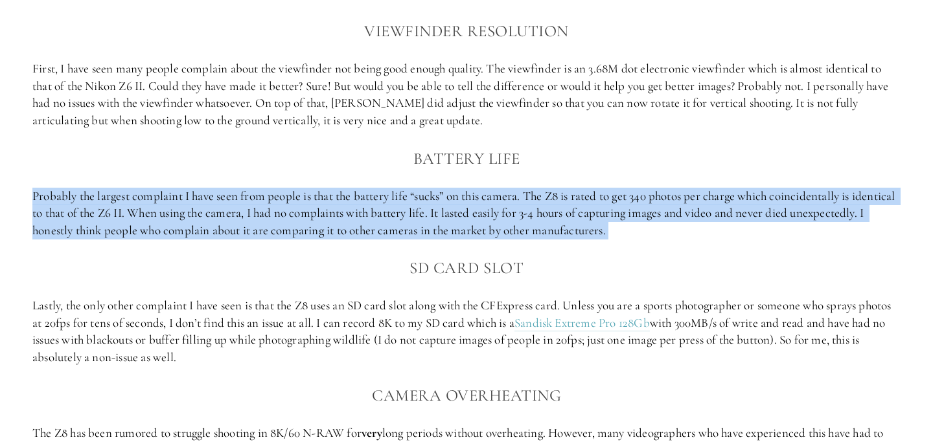
click at [333, 213] on p "Probably the largest complaint I have seen from people is that the battery life…" at bounding box center [466, 214] width 868 height 52
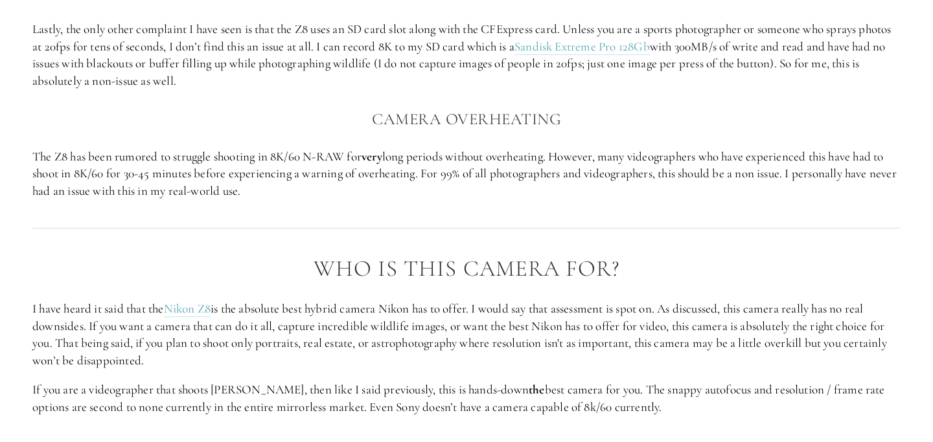
scroll to position [2505, 0]
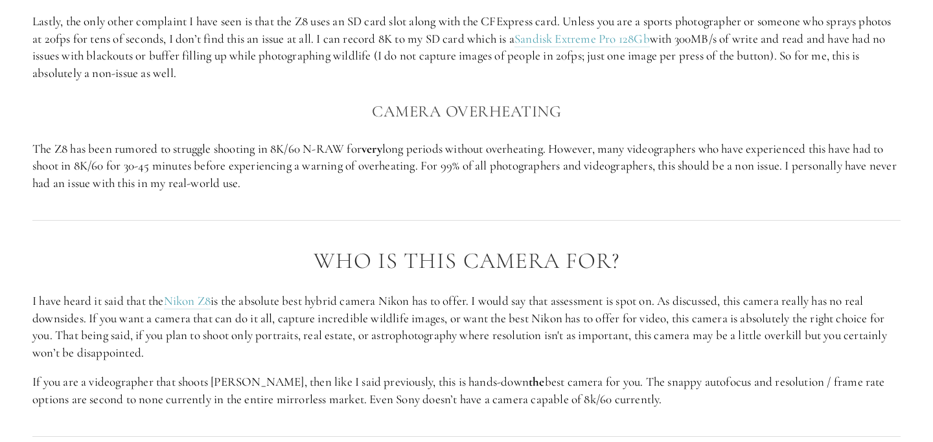
click at [338, 179] on p "The Z8 has been rumored to struggle shooting in 8K/60 N-RAW for very long perio…" at bounding box center [466, 167] width 868 height 52
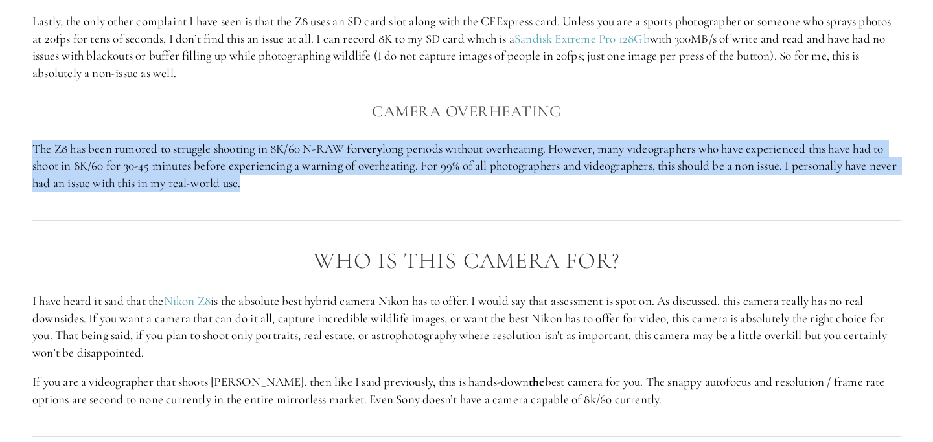
click at [338, 179] on p "The Z8 has been rumored to struggle shooting in 8K/60 N-RAW for very long perio…" at bounding box center [466, 167] width 868 height 52
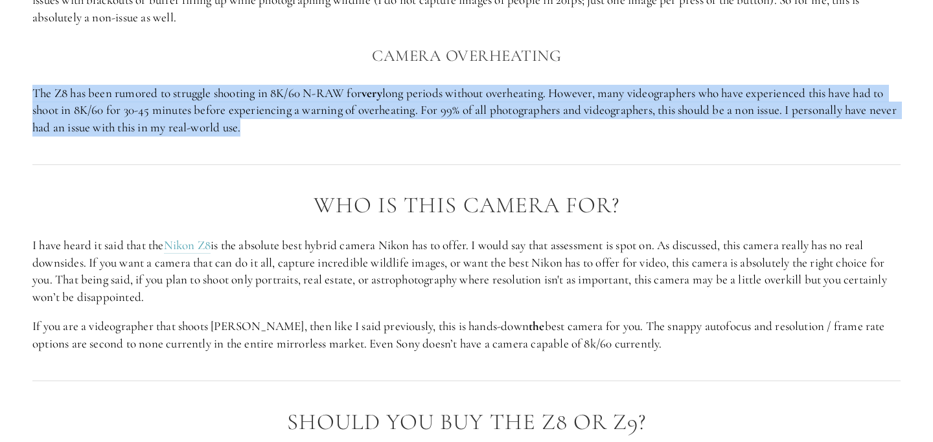
scroll to position [2571, 0]
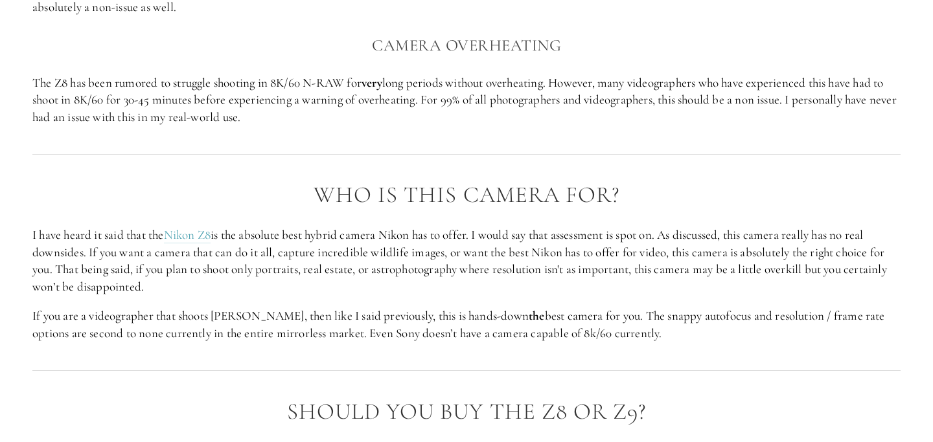
click at [544, 240] on div "Who is this camera for? I have heard it said that the Nikon Z8 is the absolute …" at bounding box center [466, 262] width 868 height 159
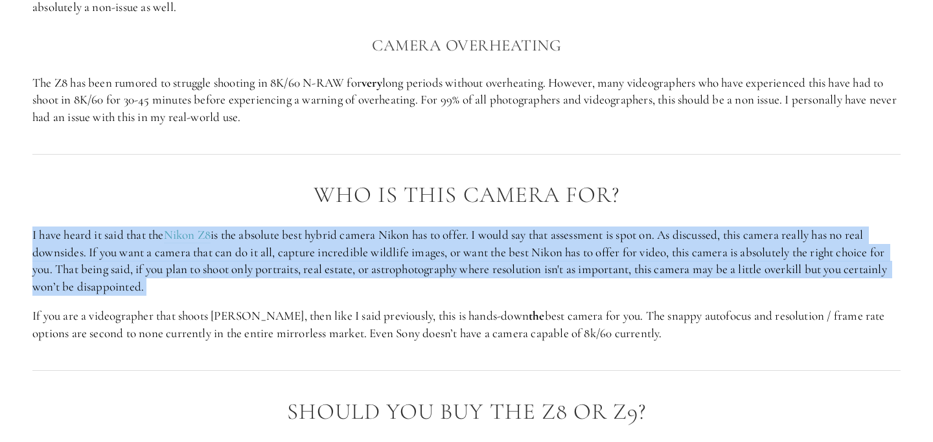
drag, startPoint x: 373, startPoint y: 238, endPoint x: 410, endPoint y: 319, distance: 89.9
click at [411, 319] on div "Who is this camera for? I have heard it said that the Nikon Z8 is the absolute …" at bounding box center [466, 262] width 868 height 159
click at [410, 319] on div "Who is this camera for? I have heard it said that the Nikon Z8 is the absolute …" at bounding box center [466, 262] width 868 height 159
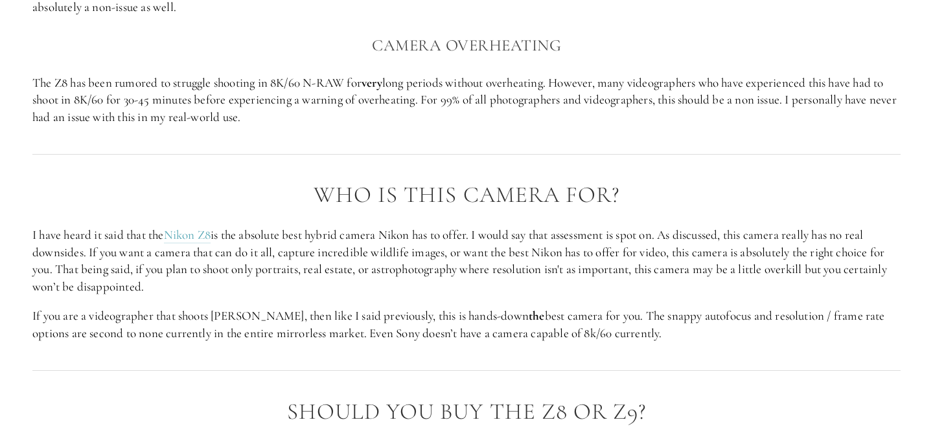
click at [315, 326] on p "If you are a videographer that shoots [PERSON_NAME], then like I said previousl…" at bounding box center [466, 325] width 868 height 34
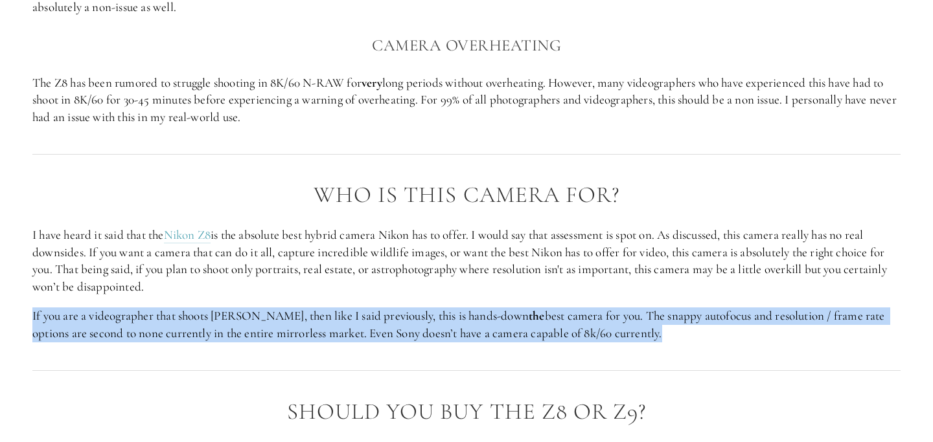
click at [315, 326] on p "If you are a videographer that shoots [PERSON_NAME], then like I said previousl…" at bounding box center [466, 325] width 868 height 34
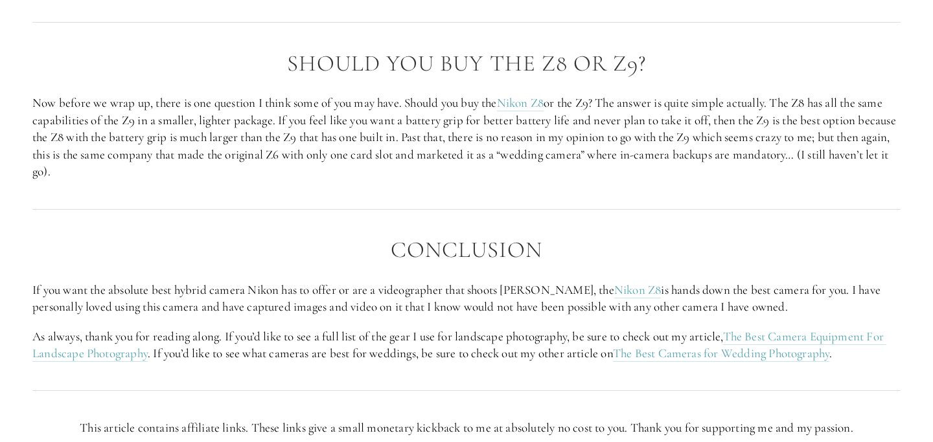
scroll to position [2931, 0]
